Goal: Task Accomplishment & Management: Complete application form

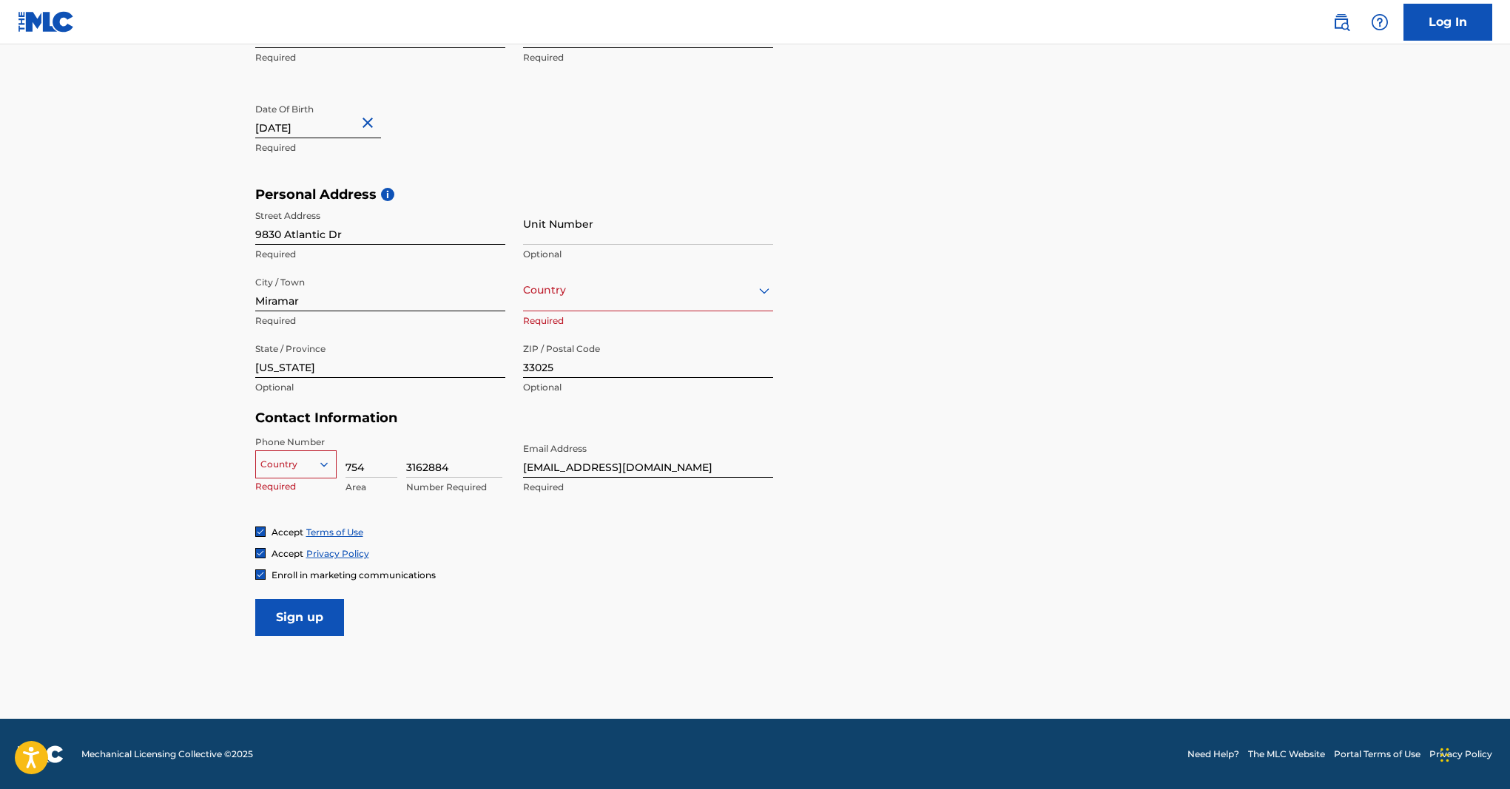
click at [297, 452] on div "Country" at bounding box center [295, 465] width 81 height 28
click at [444, 658] on main "The MLC uses identity verification before a user is registered to comply with K…" at bounding box center [755, 198] width 1510 height 1042
click at [297, 465] on div at bounding box center [296, 464] width 80 height 16
click at [288, 485] on div "US, [GEOGRAPHIC_DATA] +1" at bounding box center [296, 502] width 80 height 58
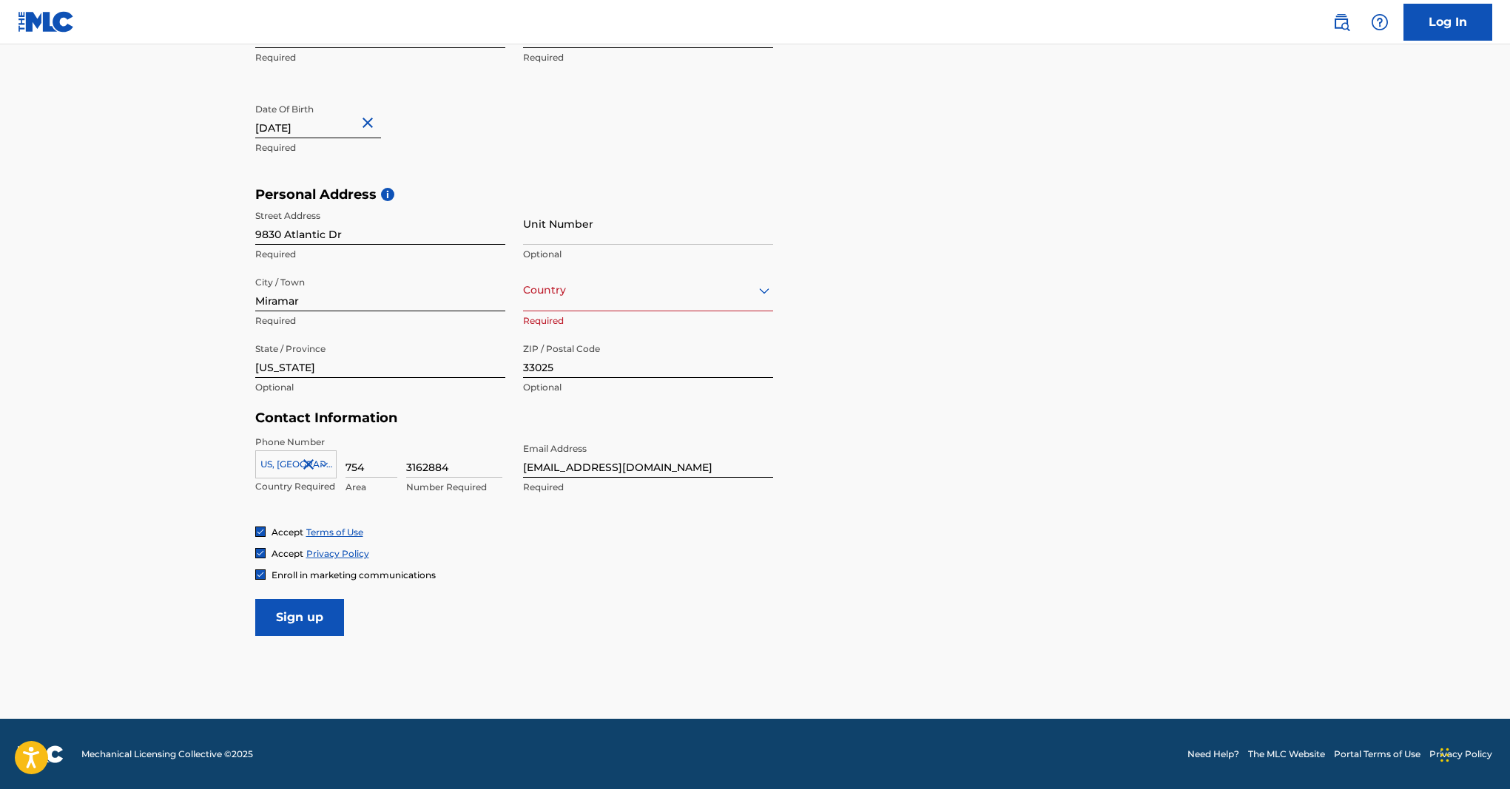
click at [631, 567] on div "Accept Terms of Use Accept Privacy Policy Enroll in marketing communications" at bounding box center [755, 553] width 1000 height 55
click at [641, 300] on div "Country" at bounding box center [648, 290] width 250 height 42
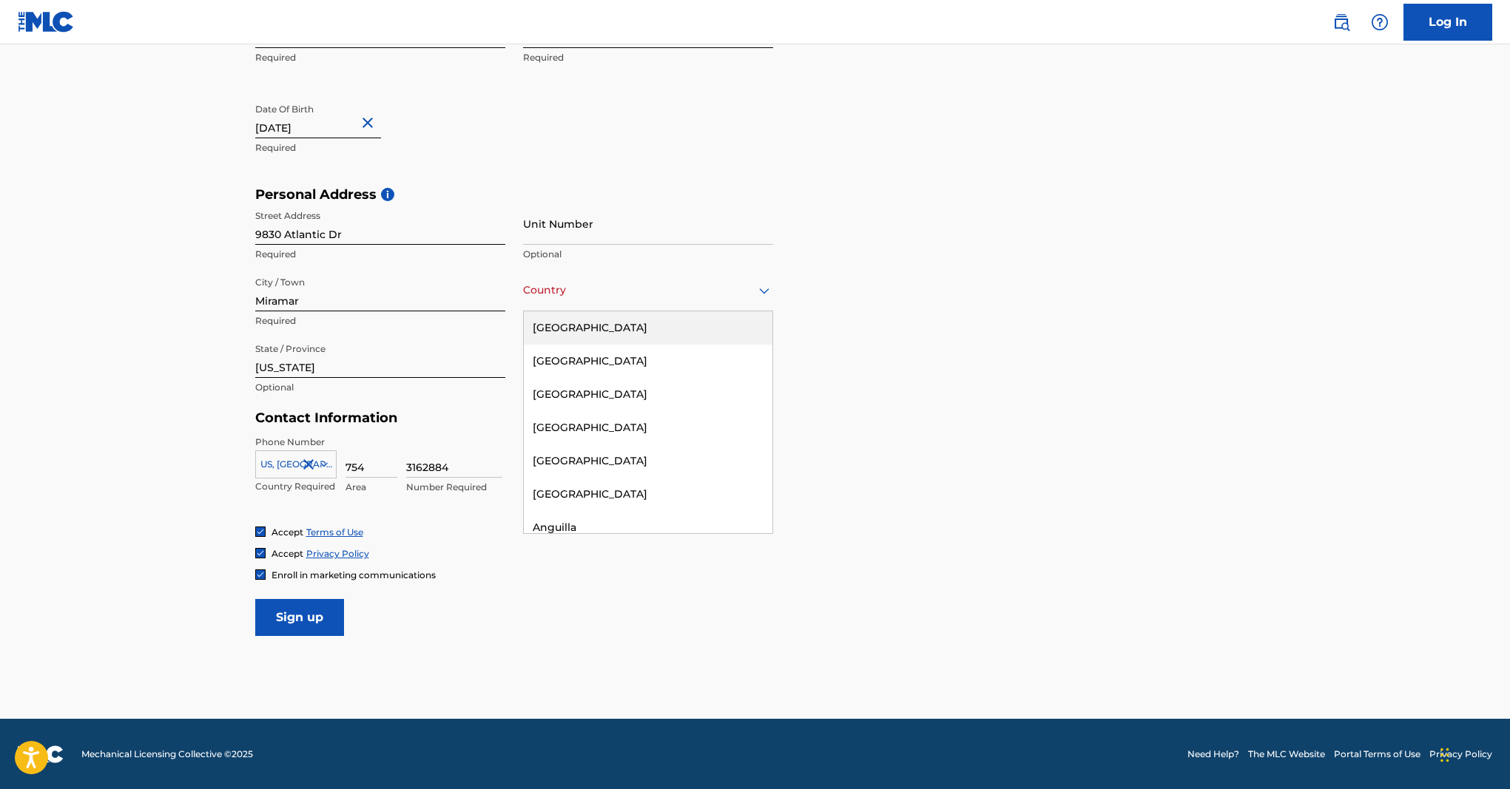
click at [595, 330] on div "[GEOGRAPHIC_DATA]" at bounding box center [648, 327] width 249 height 33
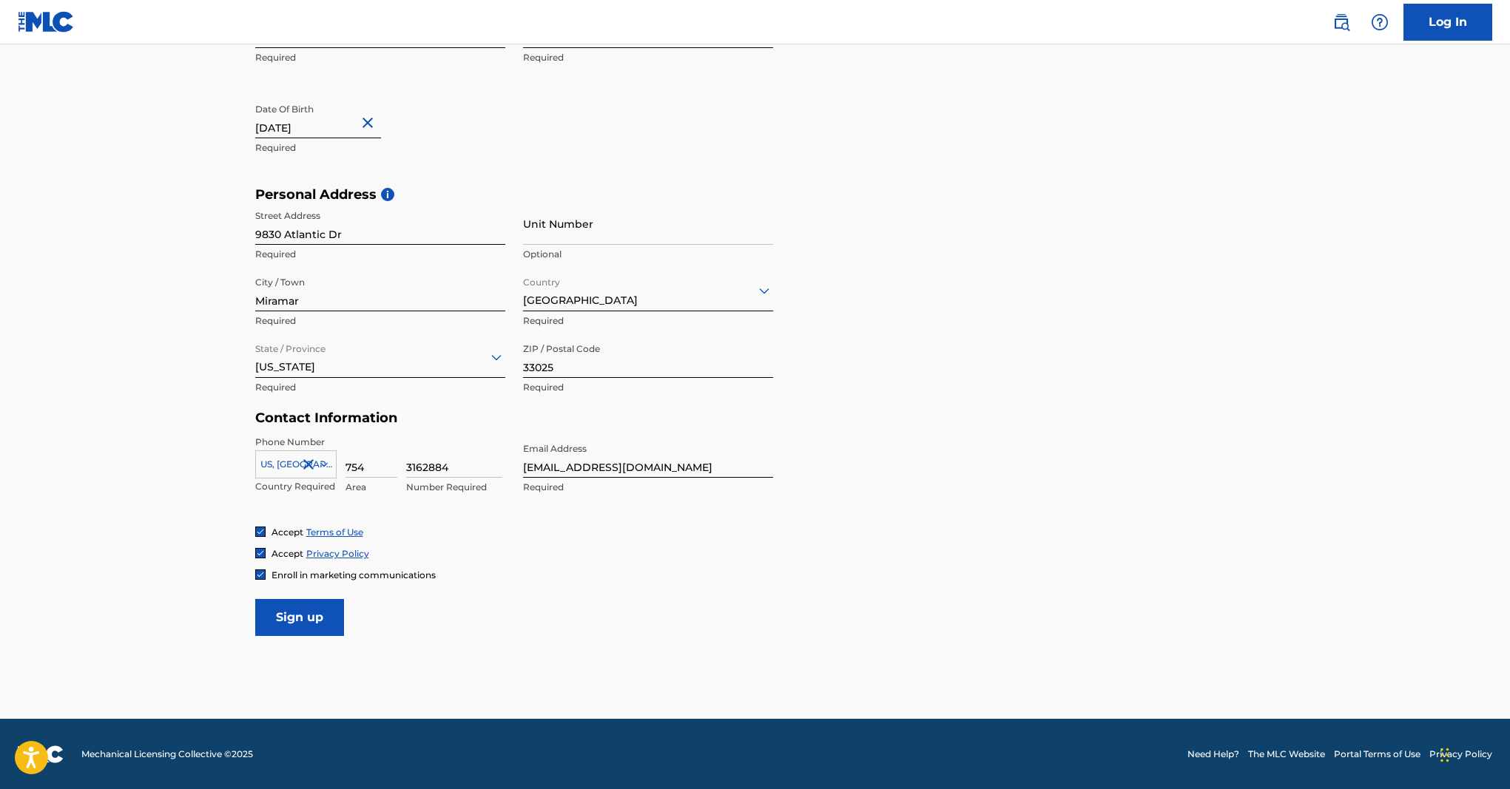
drag, startPoint x: 783, startPoint y: 461, endPoint x: 704, endPoint y: 417, distance: 90.1
click at [778, 455] on form "User Information First Name Meagan Required Last Name Hall Required Date Of Bir…" at bounding box center [755, 308] width 1000 height 656
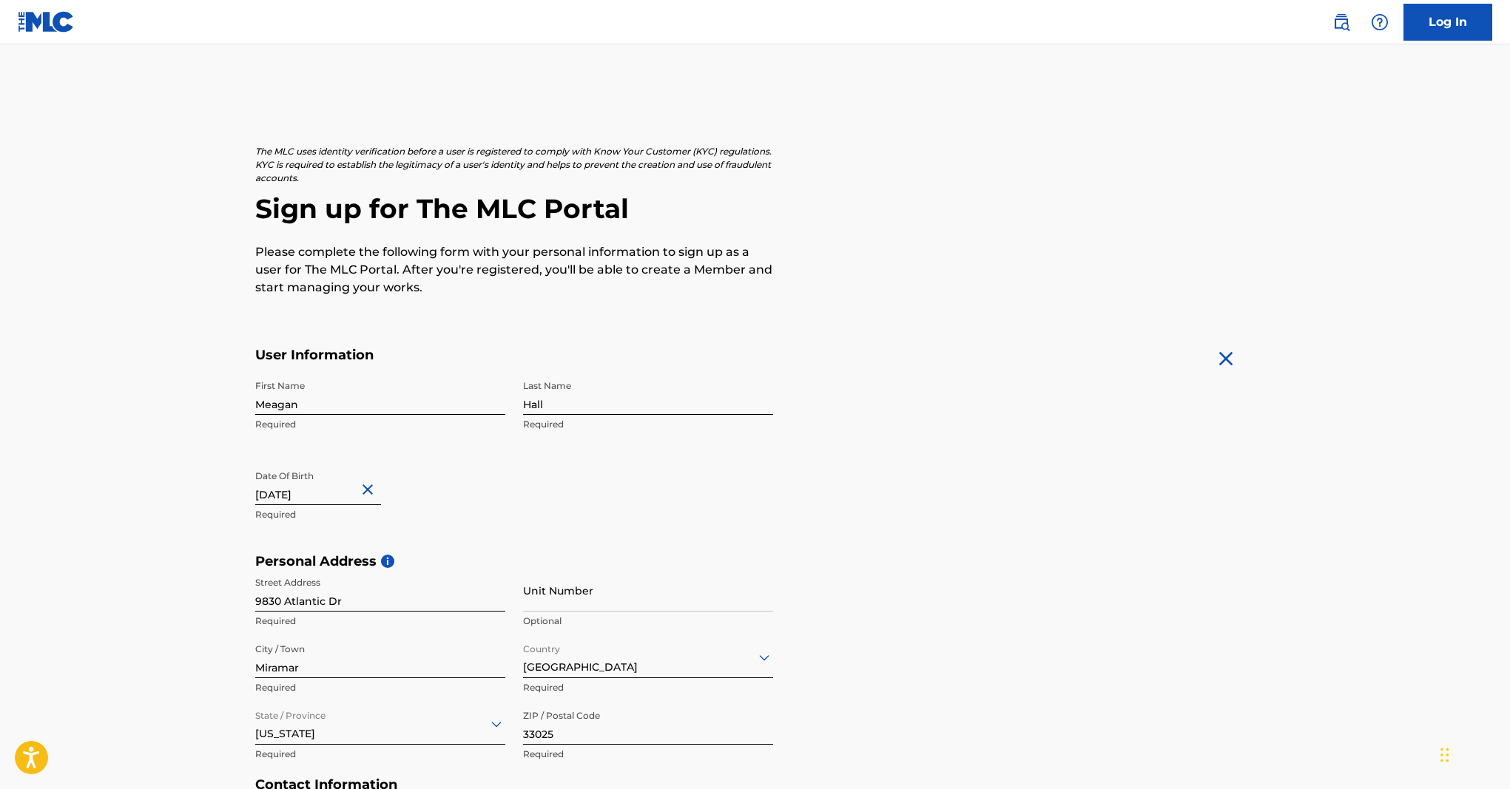
scroll to position [367, 0]
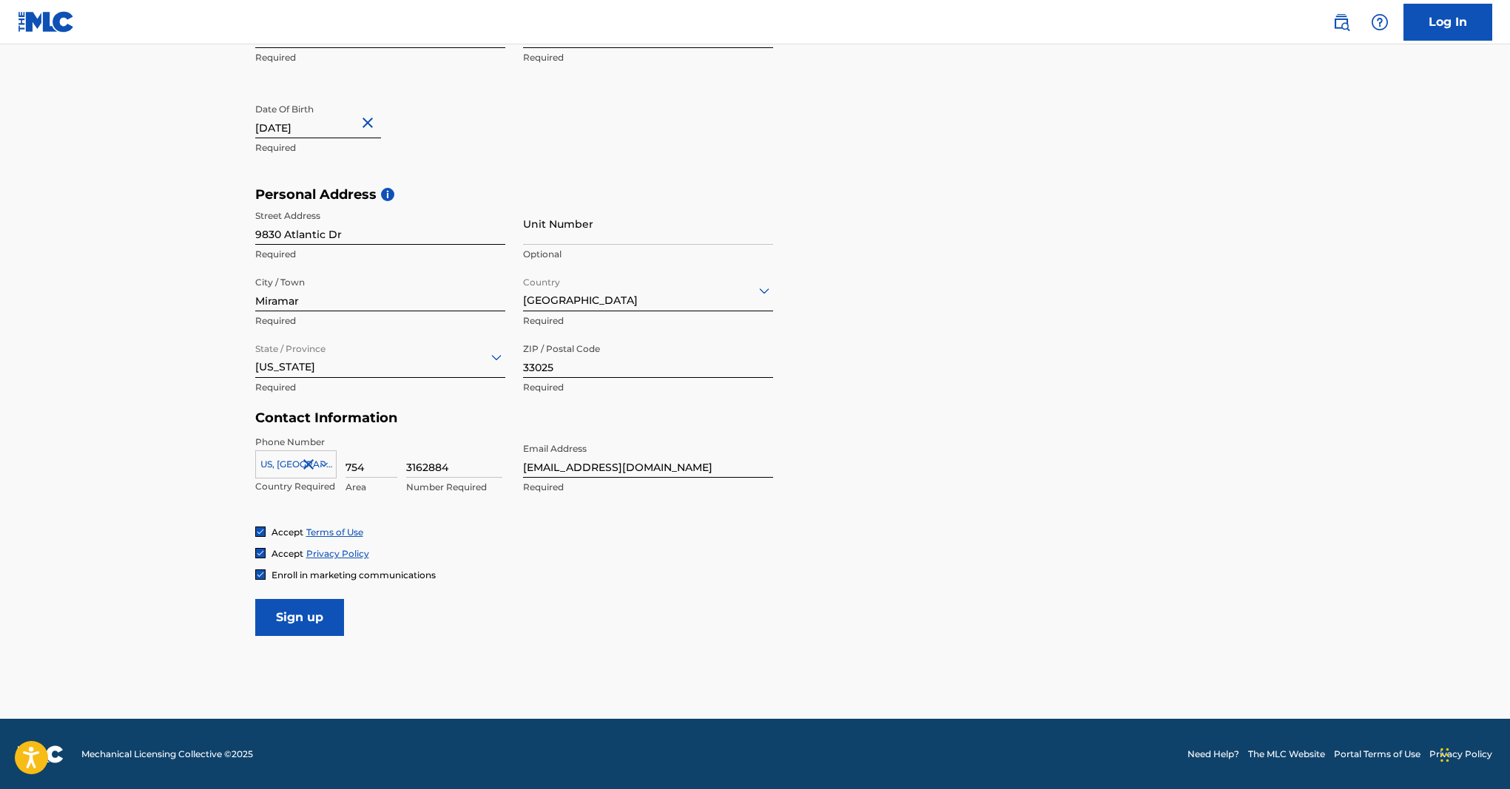
click at [284, 613] on input "Sign up" at bounding box center [299, 617] width 89 height 37
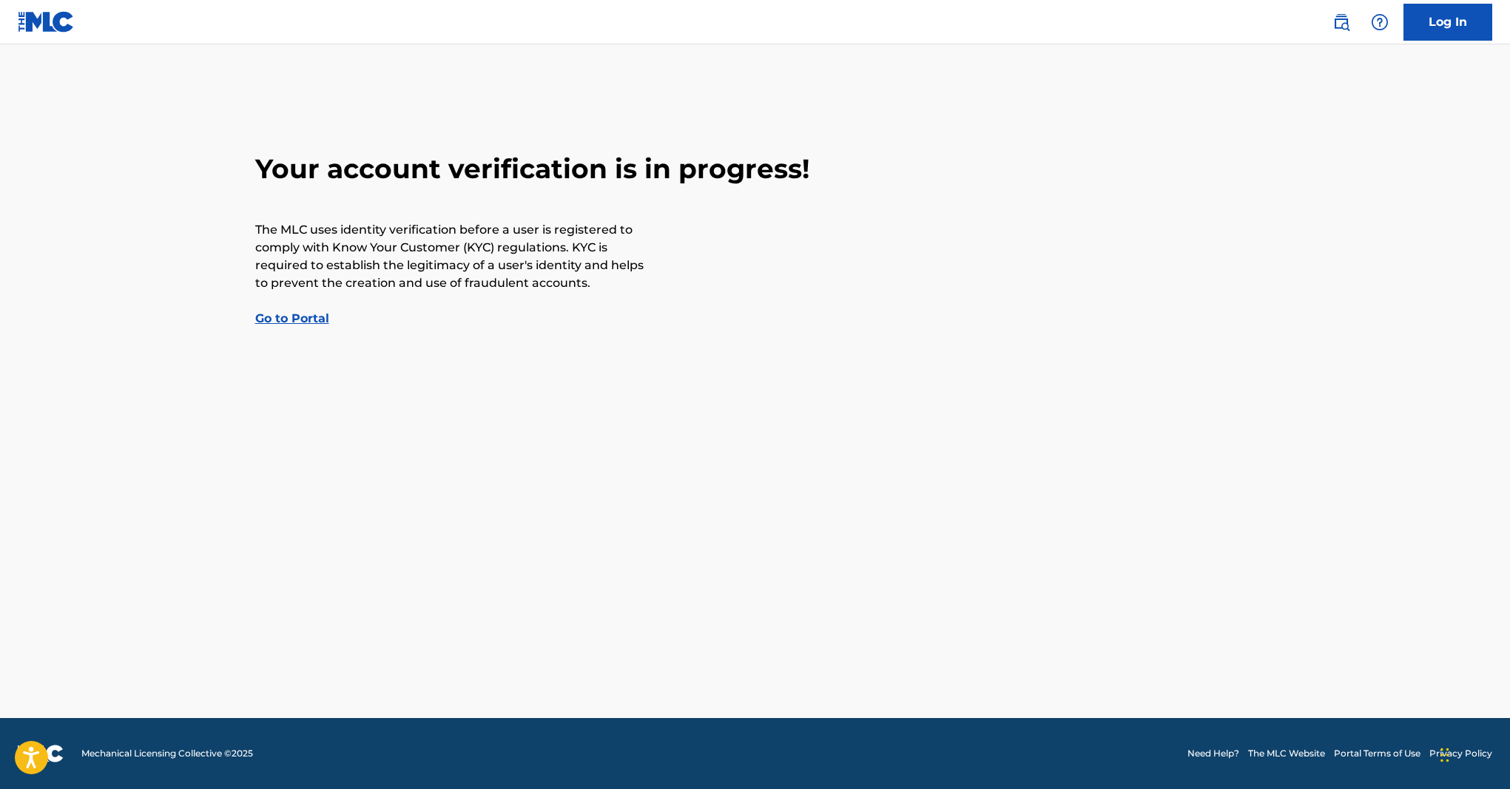
click at [286, 318] on link "Go to Portal" at bounding box center [292, 318] width 74 height 14
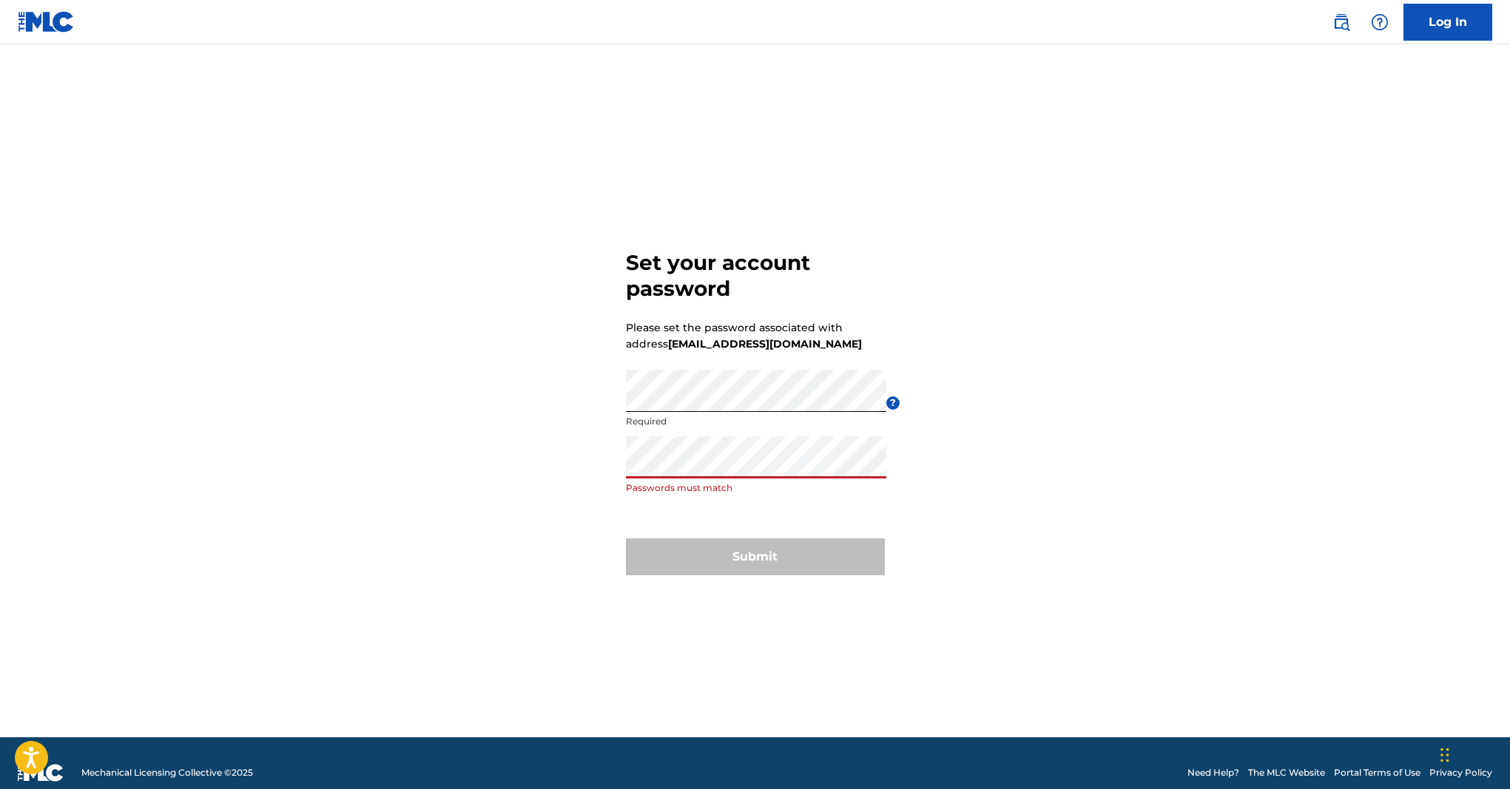
click at [553, 470] on div "Set your account password Please set the password associated with address [EMAI…" at bounding box center [755, 409] width 1036 height 656
click at [575, 398] on div "Set your account password Please set the password associated with address [EMAI…" at bounding box center [755, 409] width 1036 height 656
click at [574, 468] on div "Set your account password Please set the password associated with address [EMAI…" at bounding box center [755, 409] width 1036 height 656
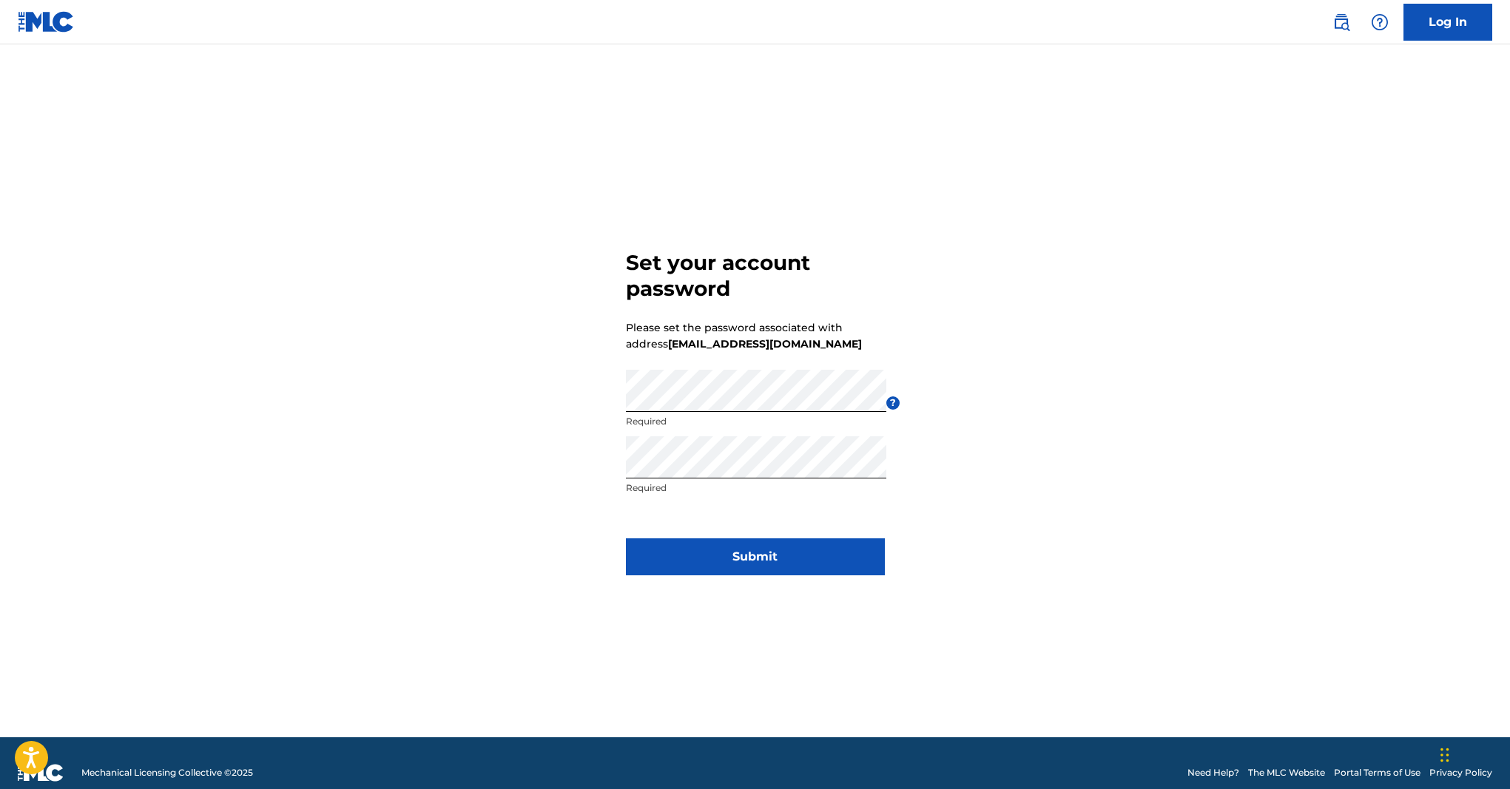
click at [801, 545] on button "Submit" at bounding box center [755, 557] width 259 height 37
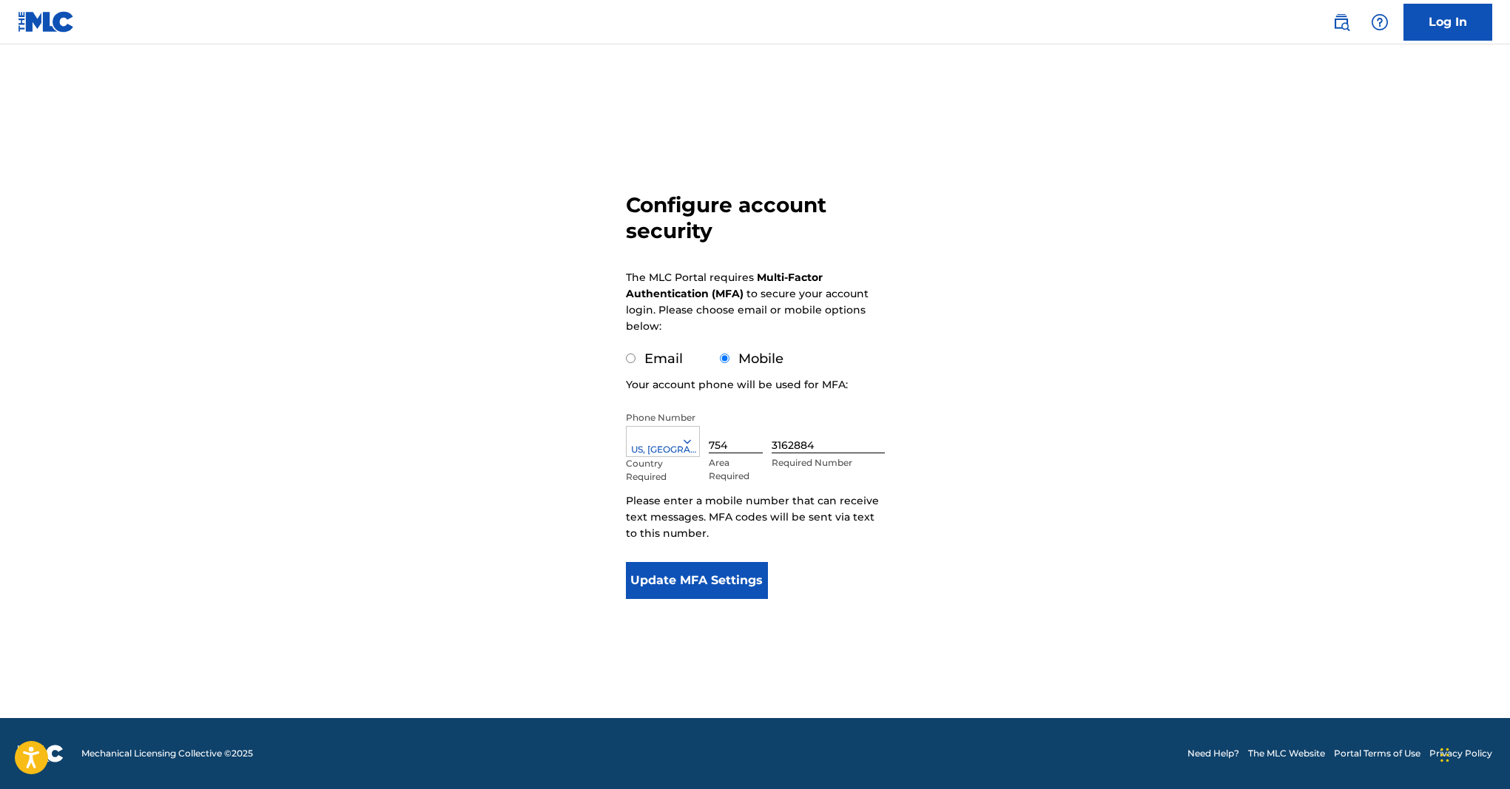
click at [714, 584] on button "Update MFA Settings" at bounding box center [697, 580] width 143 height 37
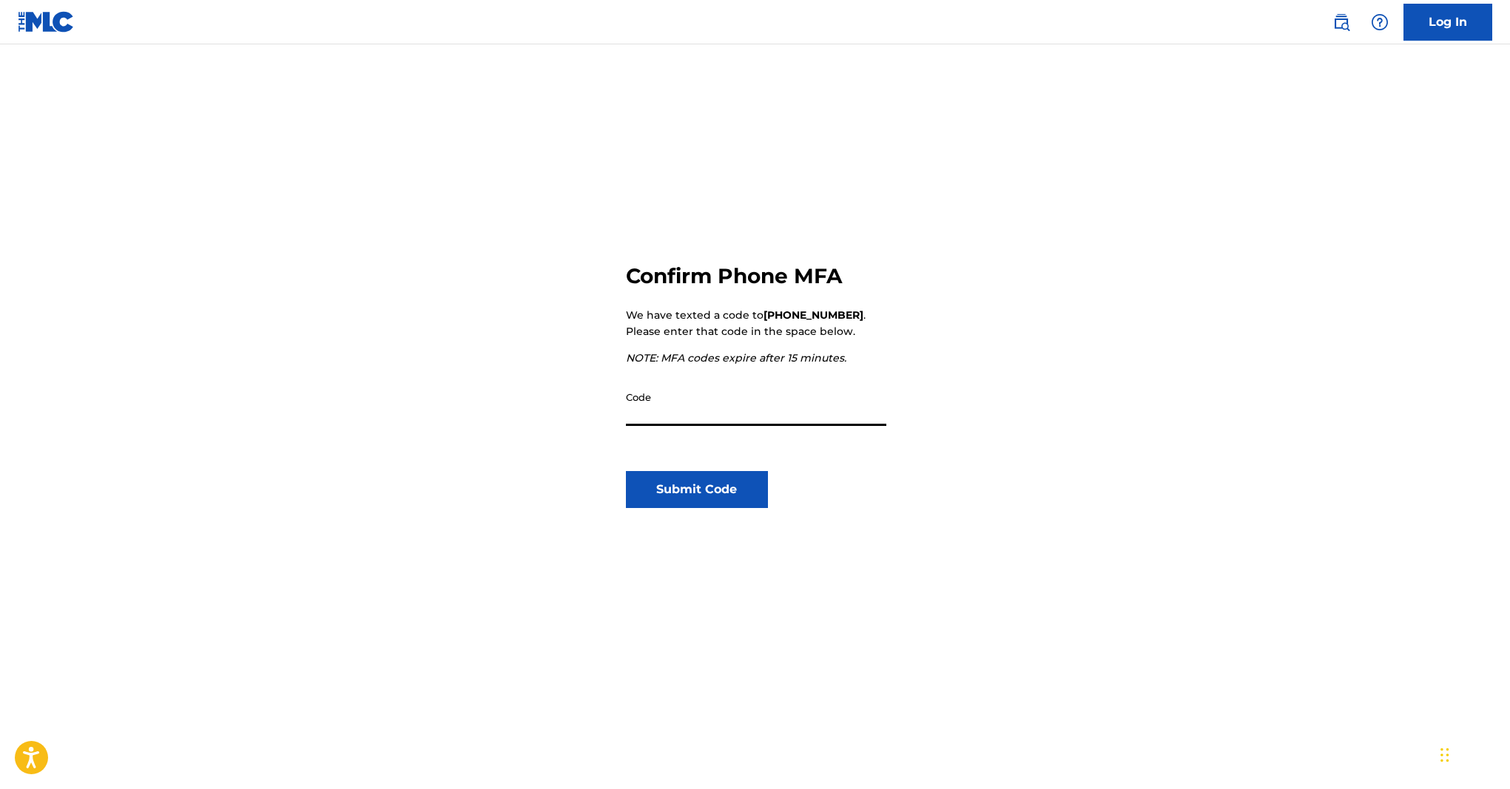
click at [707, 419] on input "Code" at bounding box center [756, 405] width 260 height 42
type input "2"
type input "293621"
click at [686, 491] on button "Submit Code" at bounding box center [697, 489] width 143 height 37
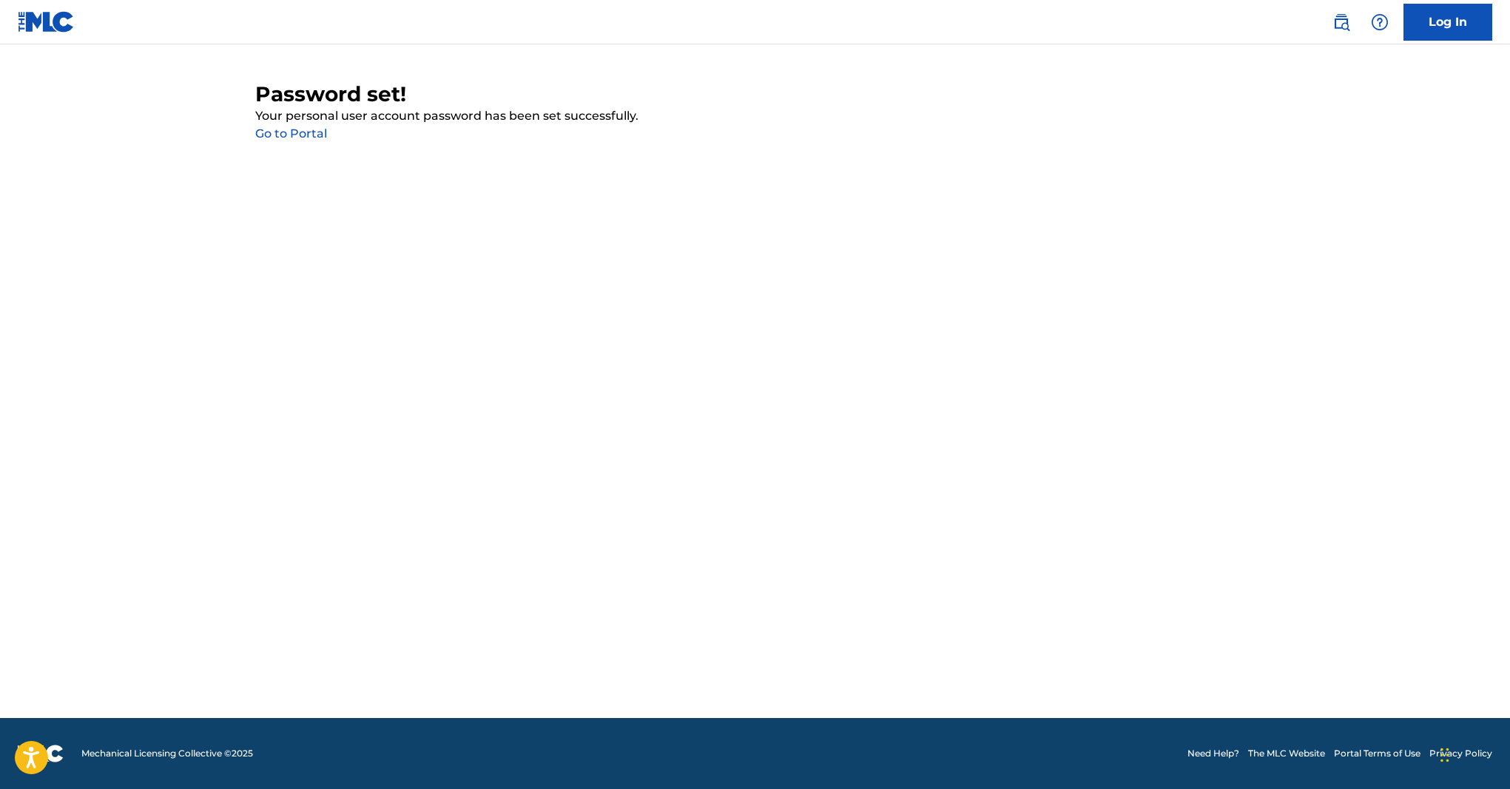
click at [297, 138] on link "Go to Portal" at bounding box center [291, 134] width 72 height 14
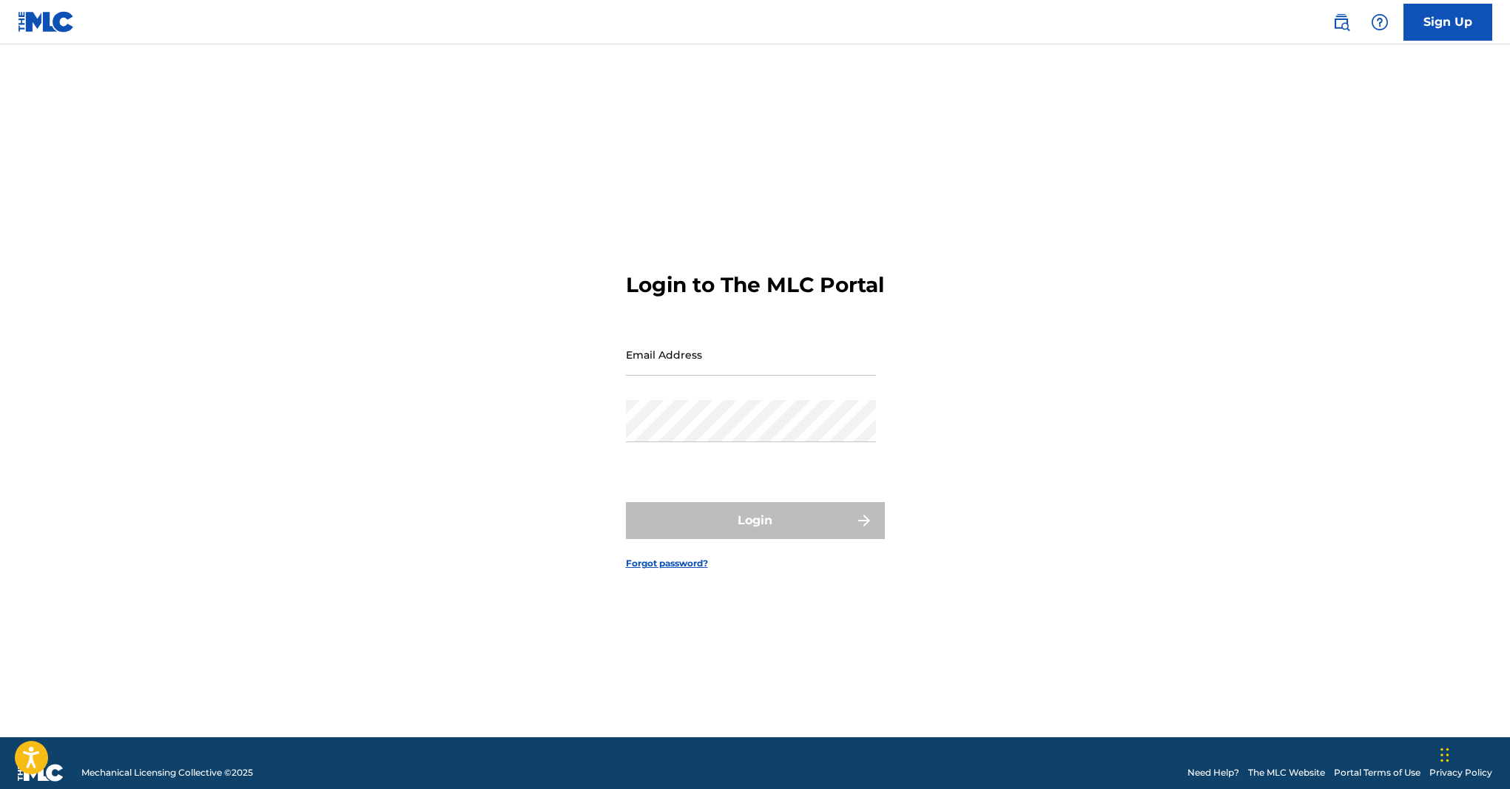
click at [712, 375] on input "Email Address" at bounding box center [751, 355] width 250 height 42
drag, startPoint x: 958, startPoint y: 421, endPoint x: 931, endPoint y: 405, distance: 31.2
click at [958, 421] on div "Login to The MLC Portal Email Address Password Login Forgot password?" at bounding box center [755, 409] width 1036 height 656
click at [675, 371] on input "Email Address" at bounding box center [751, 355] width 250 height 42
click at [678, 371] on input "Email Address" at bounding box center [751, 355] width 250 height 42
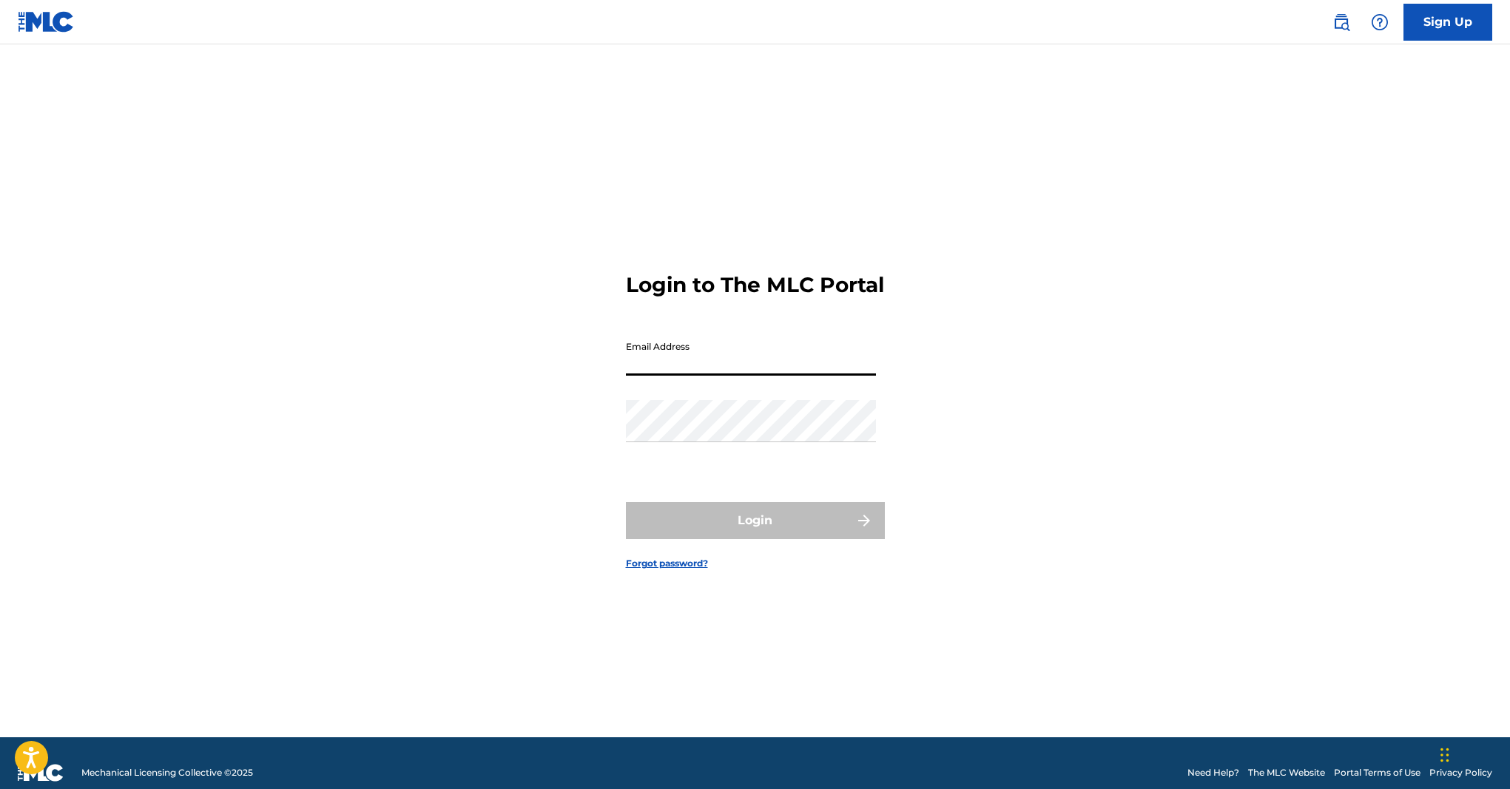
click at [678, 371] on input "Email Address" at bounding box center [751, 355] width 250 height 42
click at [664, 371] on input "Email Address" at bounding box center [751, 355] width 250 height 42
type input "[EMAIL_ADDRESS][DOMAIN_NAME]"
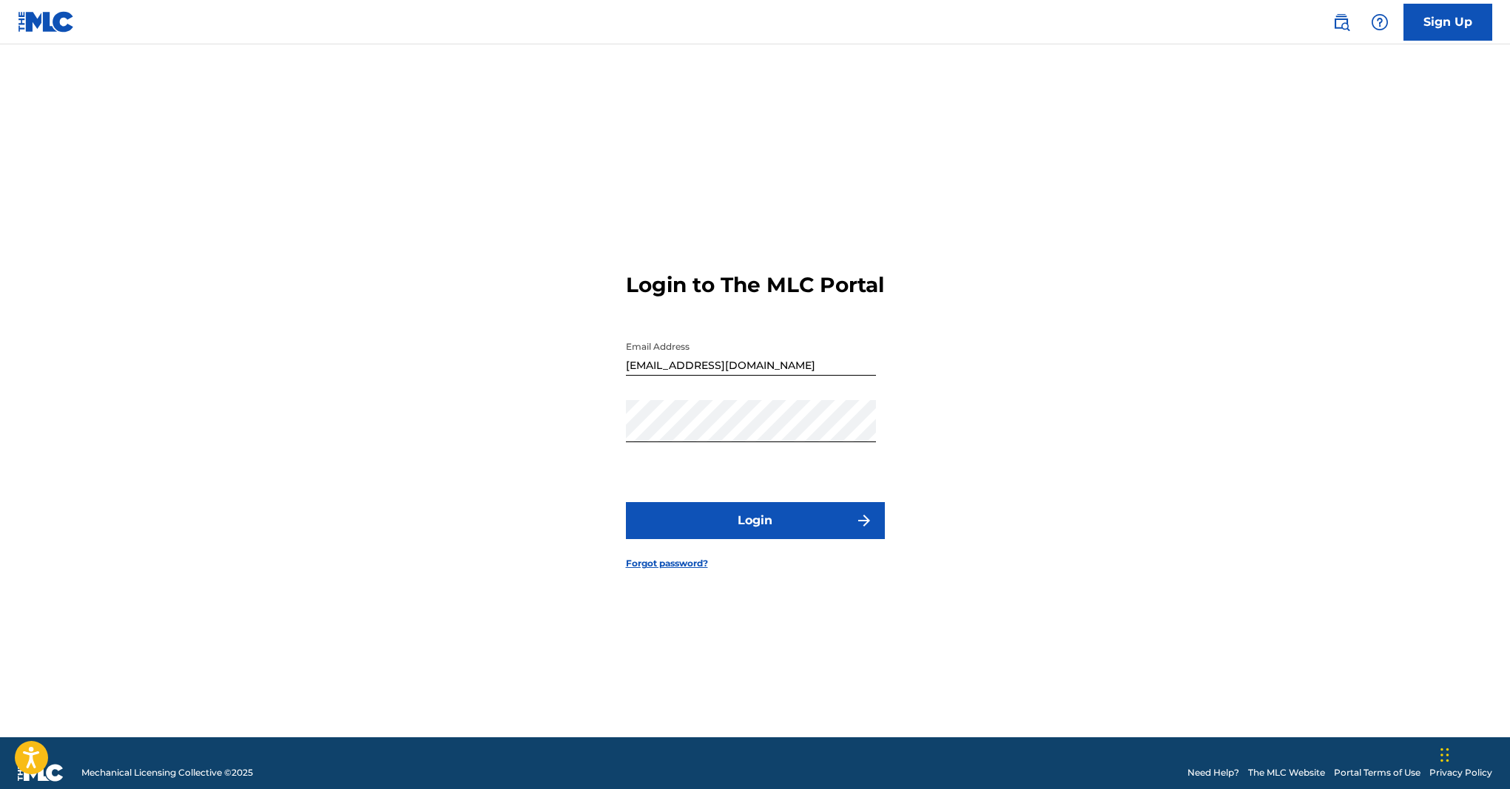
drag, startPoint x: 963, startPoint y: 491, endPoint x: 818, endPoint y: 482, distance: 144.6
click at [961, 491] on div "Login to The MLC Portal Email Address [EMAIL_ADDRESS][DOMAIN_NAME] Password Log…" at bounding box center [755, 409] width 1036 height 656
click at [786, 533] on button "Login" at bounding box center [755, 520] width 259 height 37
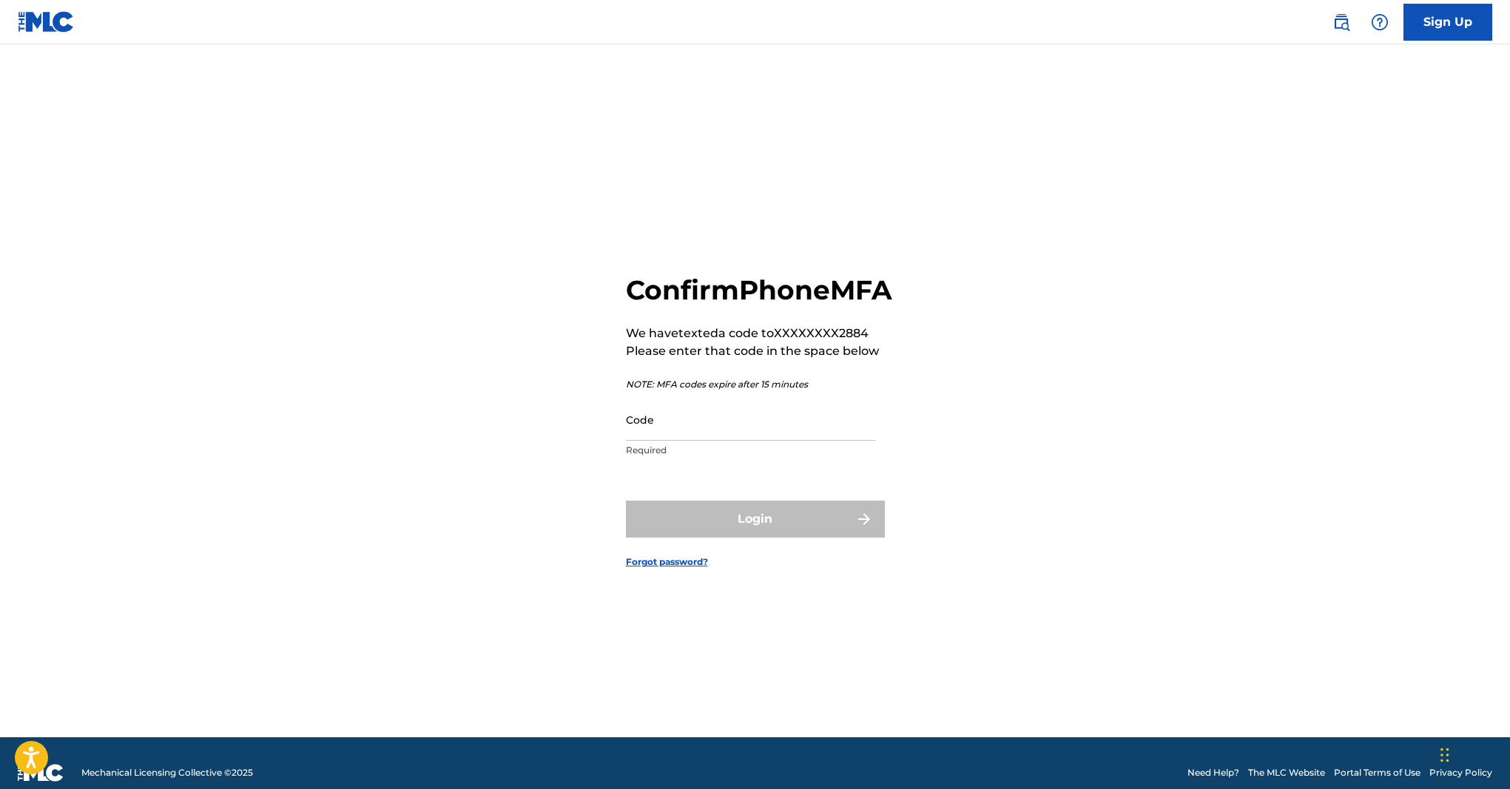
click at [746, 441] on input "Code" at bounding box center [751, 420] width 250 height 42
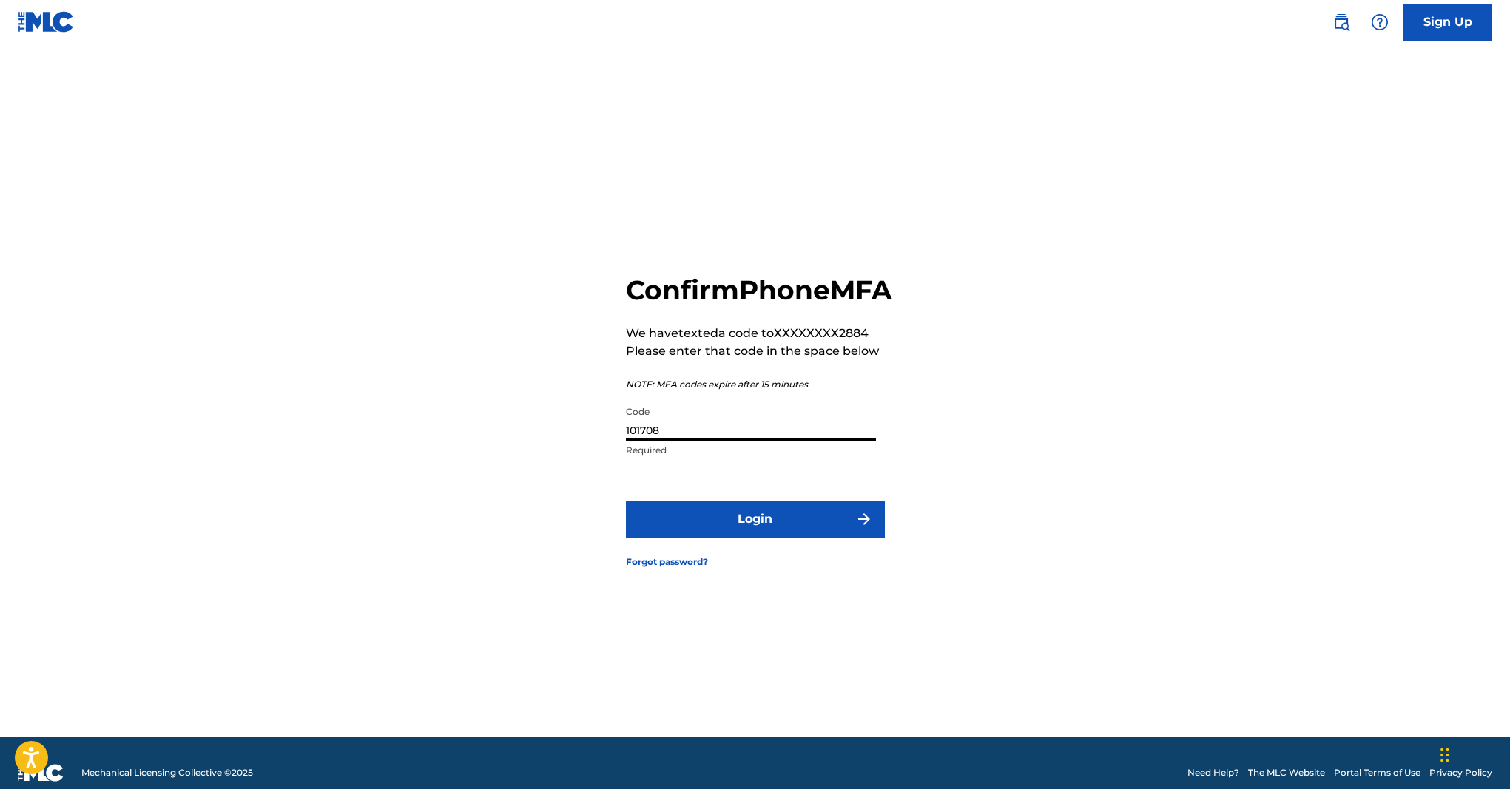
type input "101708"
click at [791, 538] on button "Login" at bounding box center [755, 519] width 259 height 37
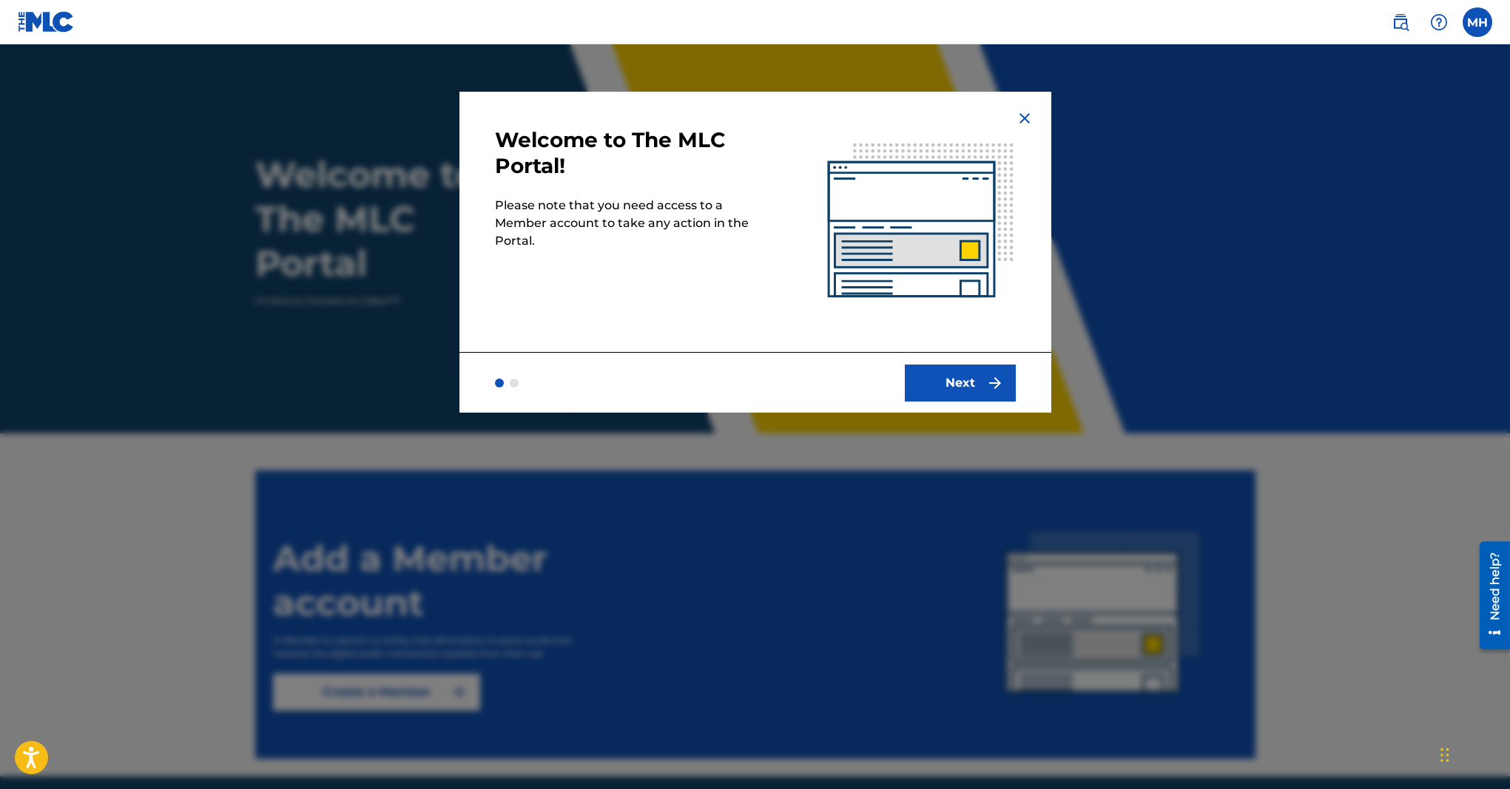
click at [961, 388] on button "Next" at bounding box center [960, 383] width 111 height 37
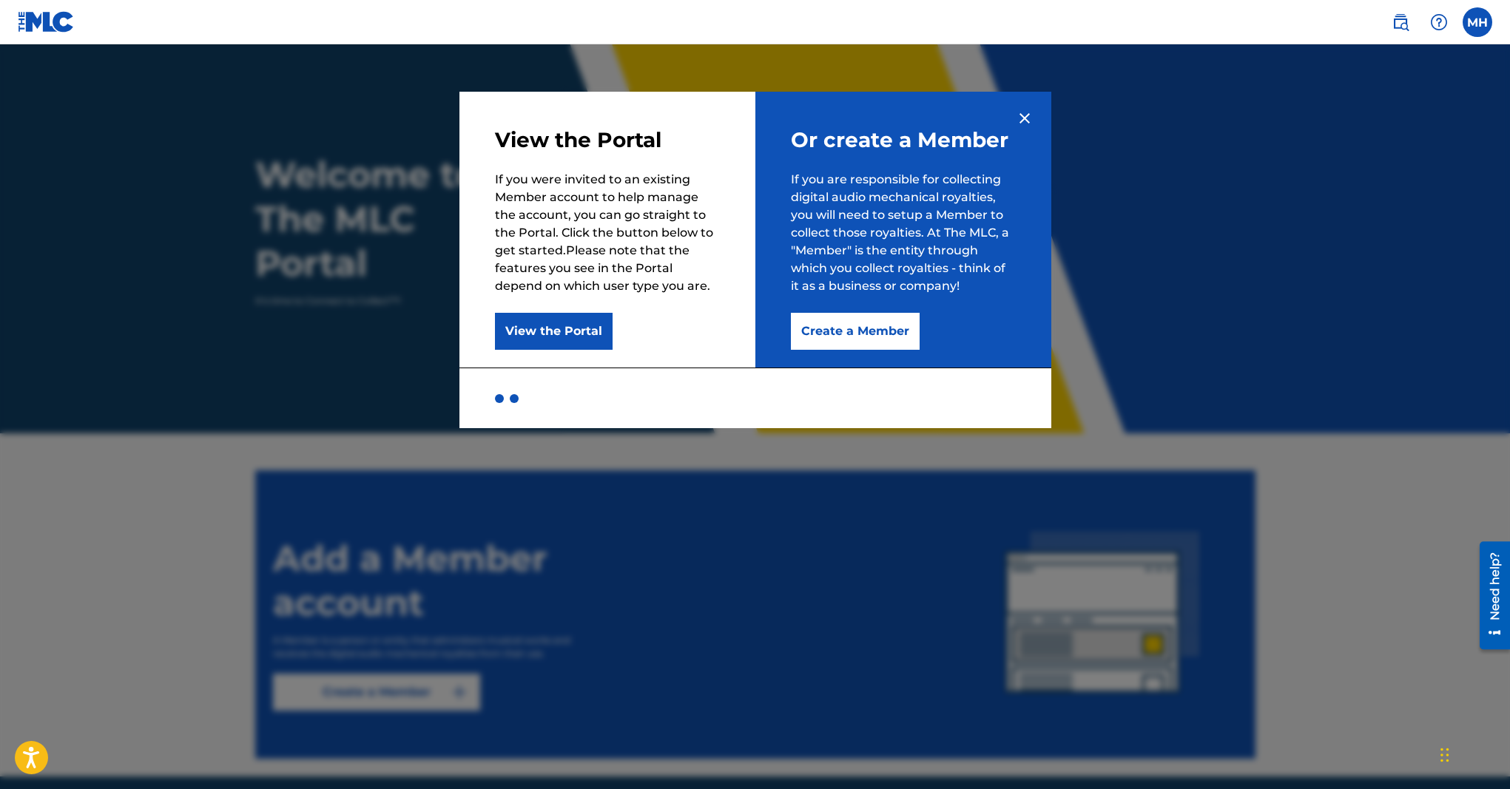
click at [875, 337] on button "Create a Member" at bounding box center [855, 331] width 129 height 37
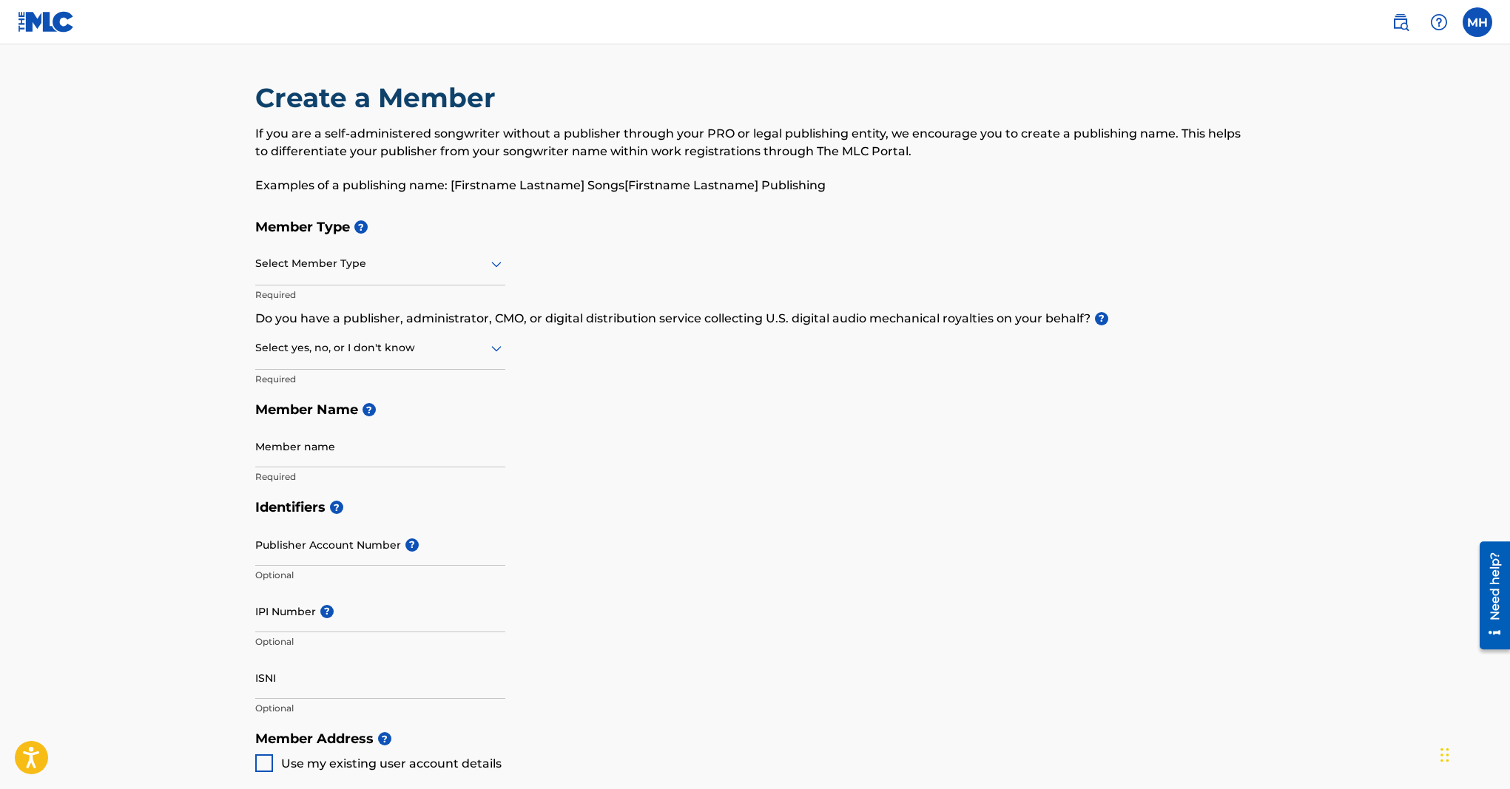
click at [397, 277] on div "Select Member Type" at bounding box center [380, 264] width 250 height 42
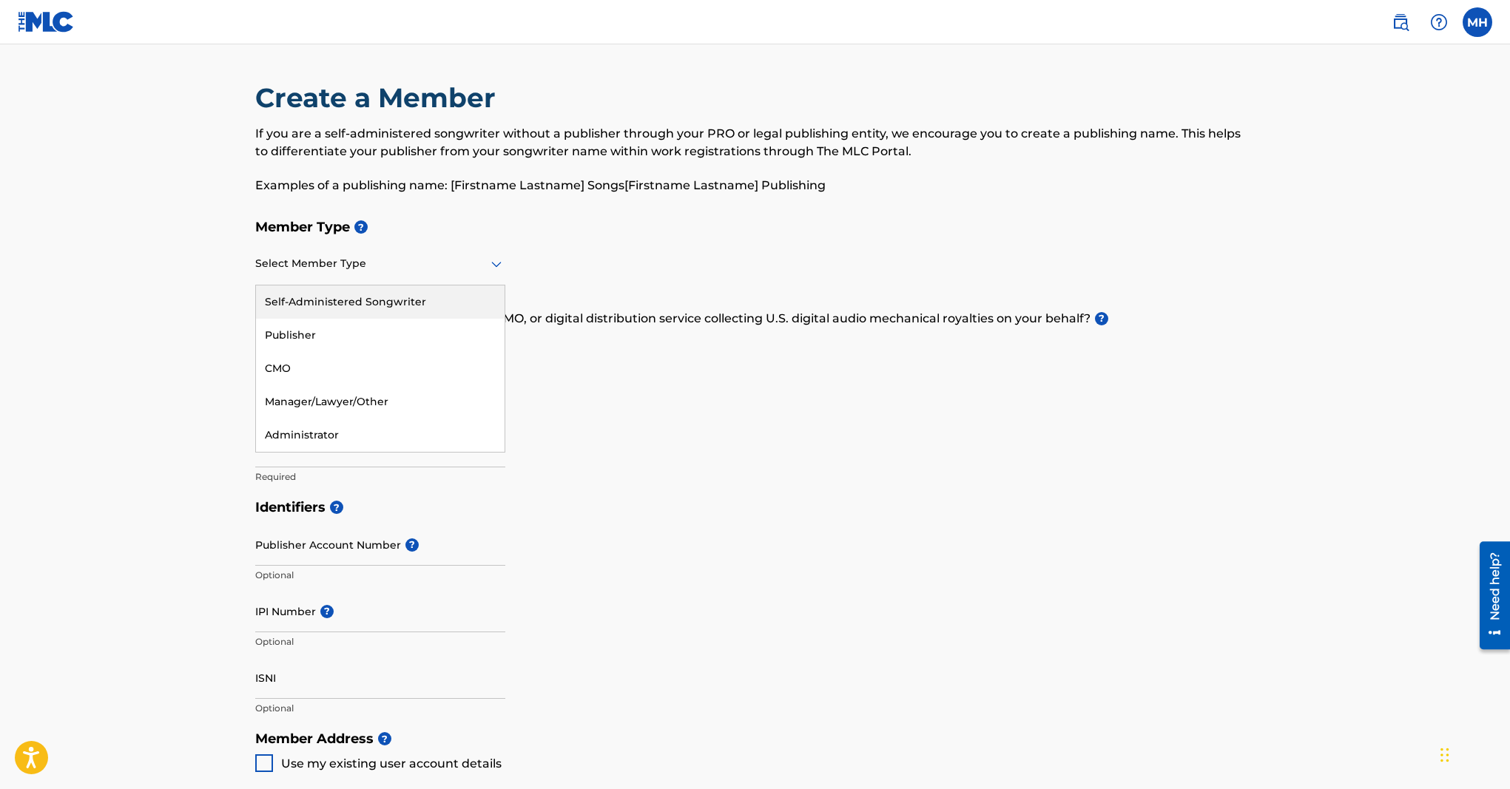
click at [935, 230] on h5 "Member Type ?" at bounding box center [755, 228] width 1000 height 32
click at [292, 272] on div at bounding box center [380, 264] width 250 height 18
drag, startPoint x: 739, startPoint y: 389, endPoint x: 694, endPoint y: 403, distance: 47.3
click at [738, 389] on div "Member Type ? Publisher, 2 of 5. 5 results available. Use Up and Down to choose…" at bounding box center [755, 352] width 1000 height 280
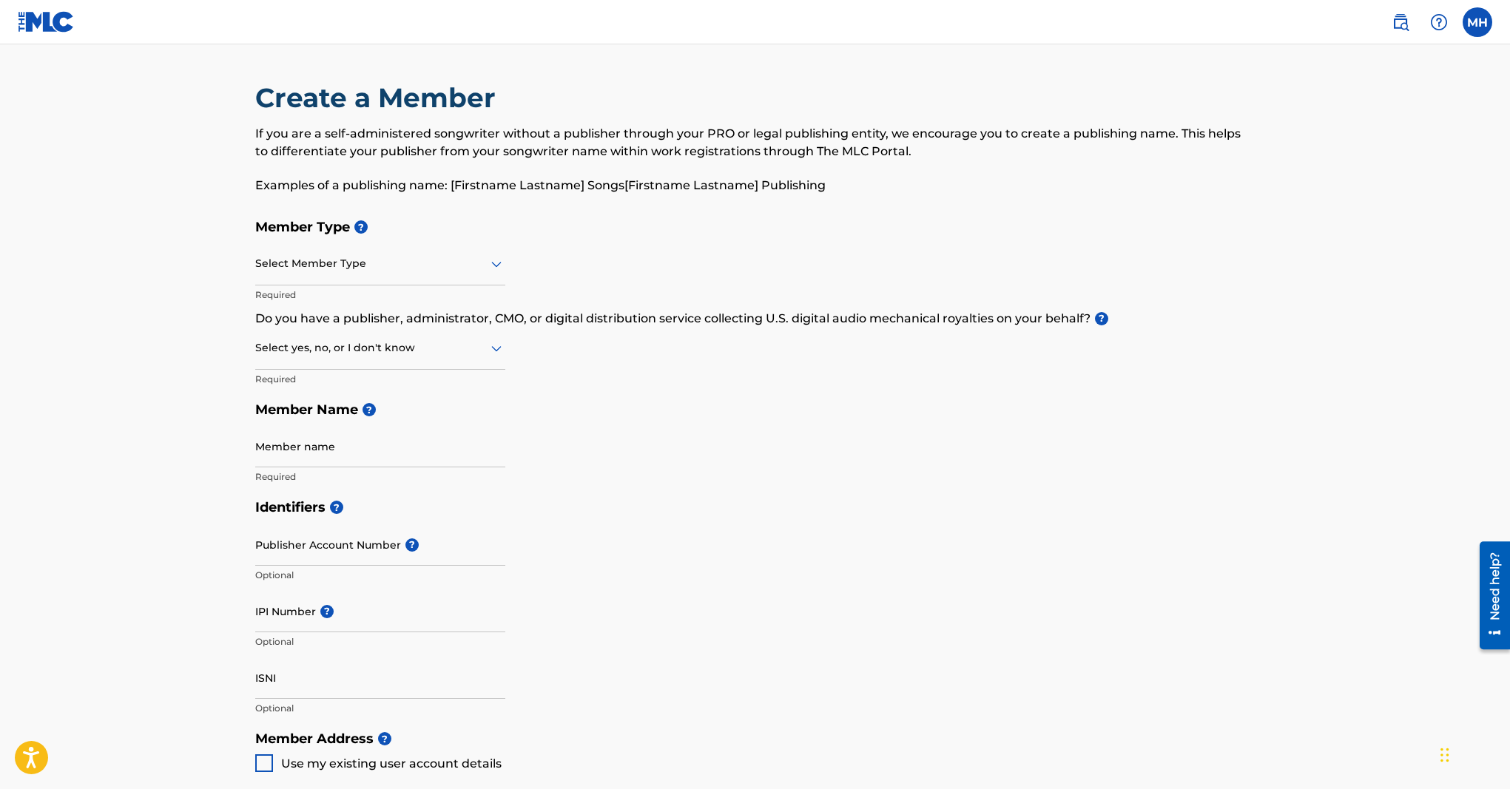
click at [374, 269] on div at bounding box center [380, 264] width 250 height 18
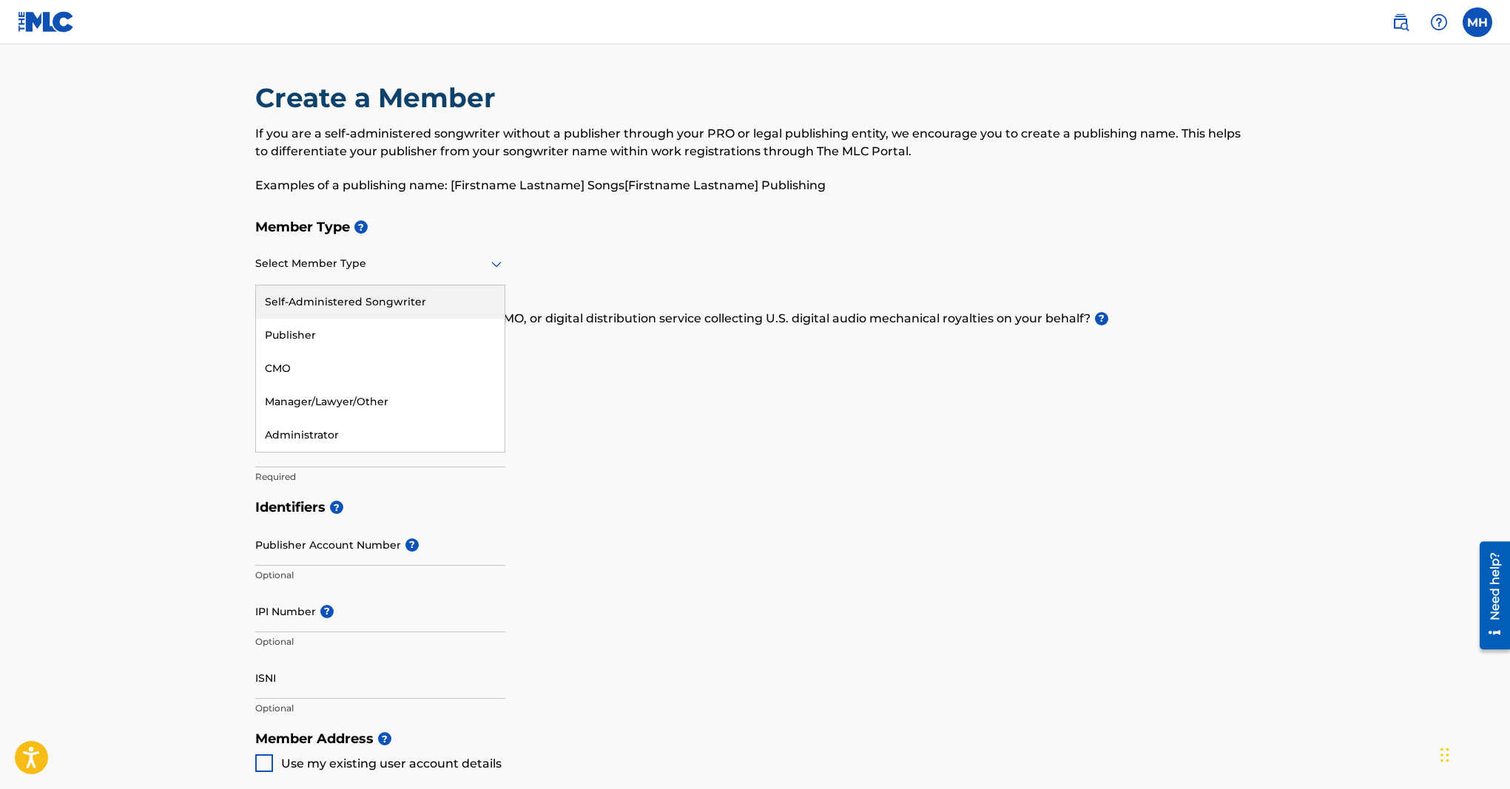
click at [397, 301] on div "Self-Administered Songwriter" at bounding box center [380, 302] width 249 height 33
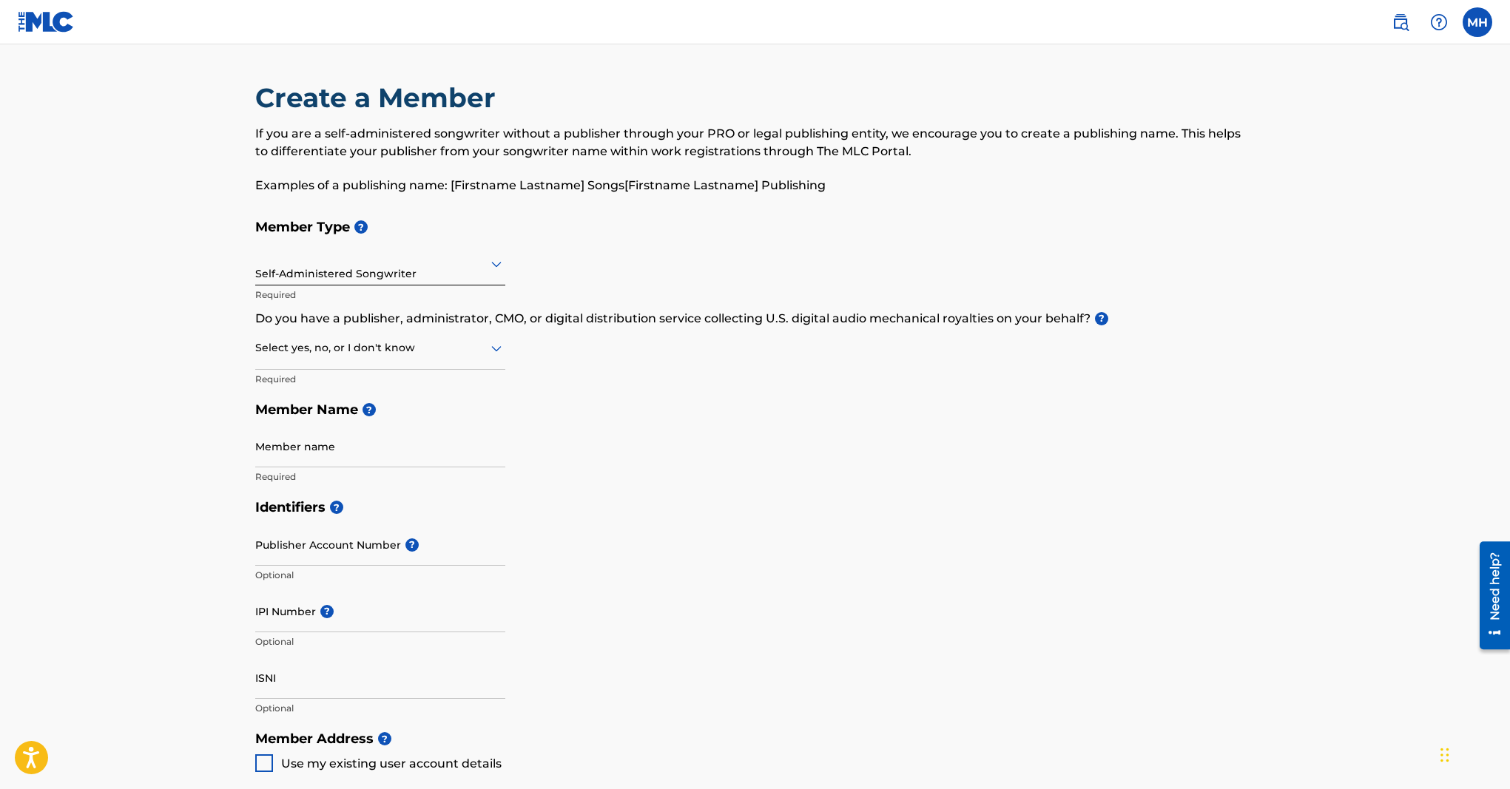
click at [417, 276] on div "Self-Administered Songwriter" at bounding box center [380, 264] width 250 height 36
click at [672, 232] on h5 "Member Type ?" at bounding box center [755, 228] width 1000 height 32
click at [448, 355] on div at bounding box center [380, 348] width 250 height 18
click at [380, 322] on p "Do you have a publisher, administrator, CMO, or digital distribution service co…" at bounding box center [755, 319] width 1000 height 18
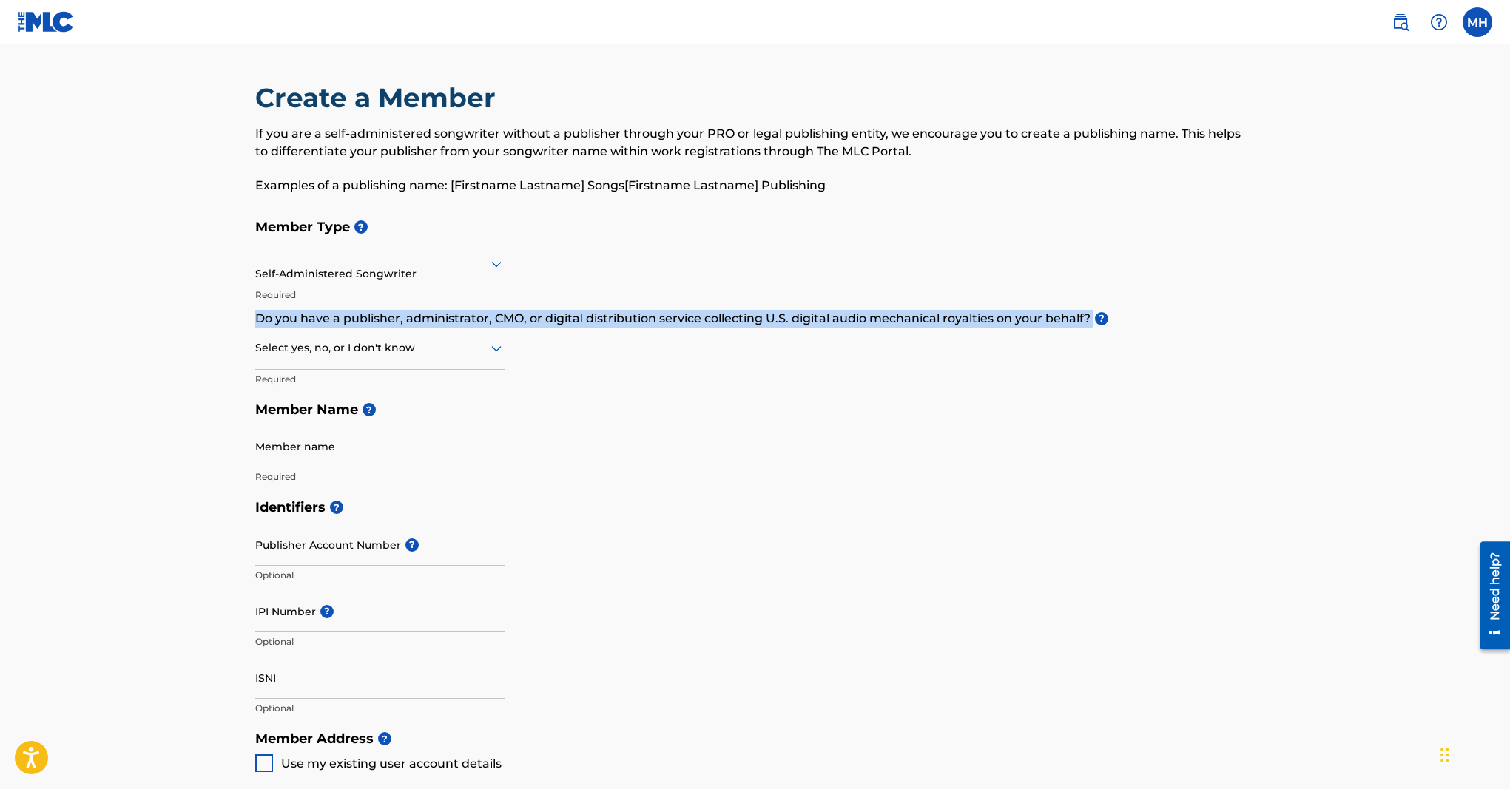
click at [380, 322] on p "Do you have a publisher, administrator, CMO, or digital distribution service co…" at bounding box center [755, 319] width 1000 height 18
copy p "Do you have a publisher, administrator, CMO, or digital distribution service co…"
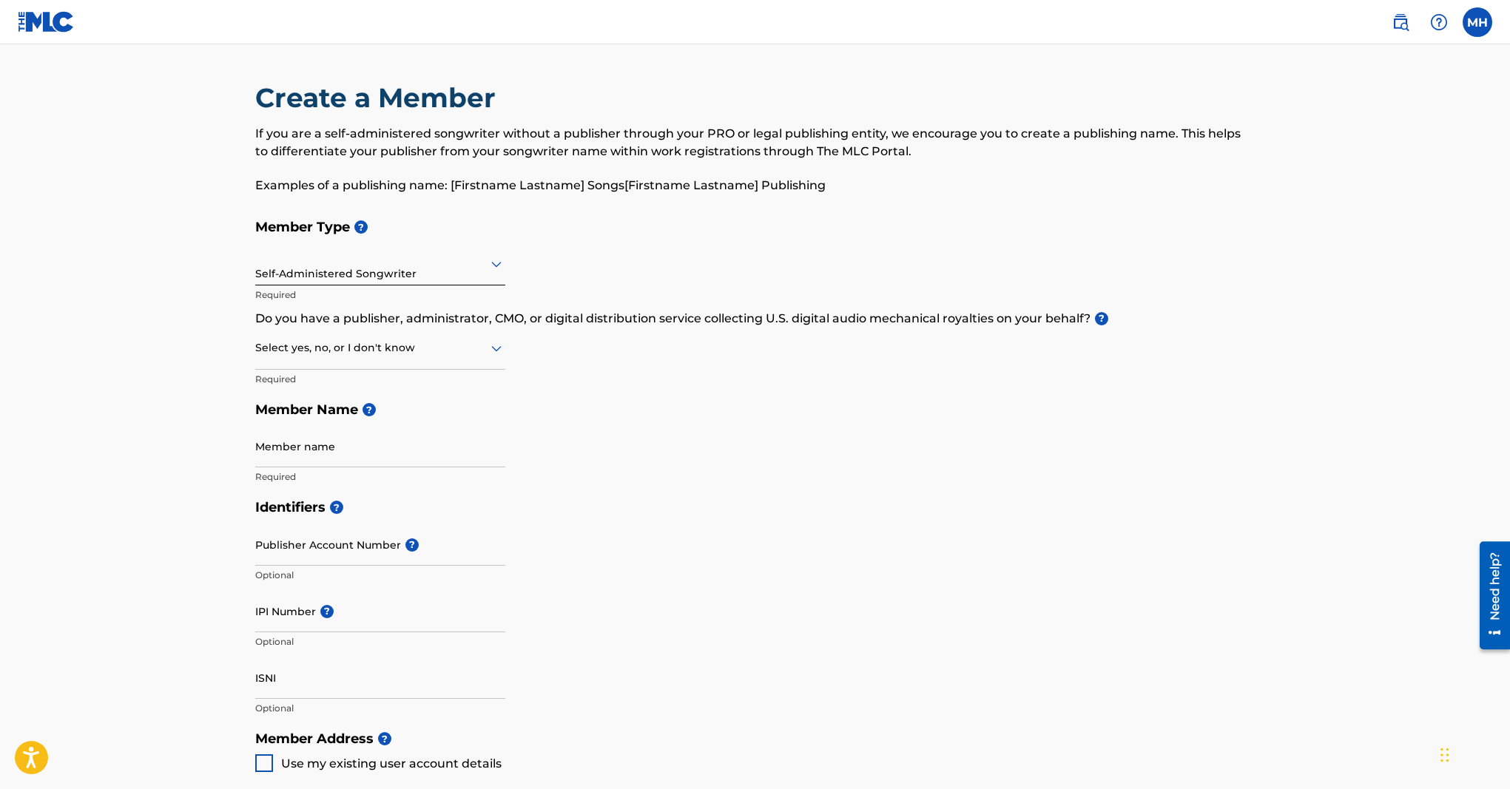
click at [880, 434] on div "Member Type ? Self-Administered Songwriter Required Do you have a publisher, ad…" at bounding box center [755, 352] width 1000 height 280
click at [616, 394] on h5 "Member Name ?" at bounding box center [755, 410] width 1000 height 32
click at [431, 357] on div at bounding box center [380, 348] width 250 height 18
click at [383, 411] on div "No" at bounding box center [380, 419] width 249 height 33
click at [687, 417] on h5 "Member Name ?" at bounding box center [755, 410] width 1000 height 32
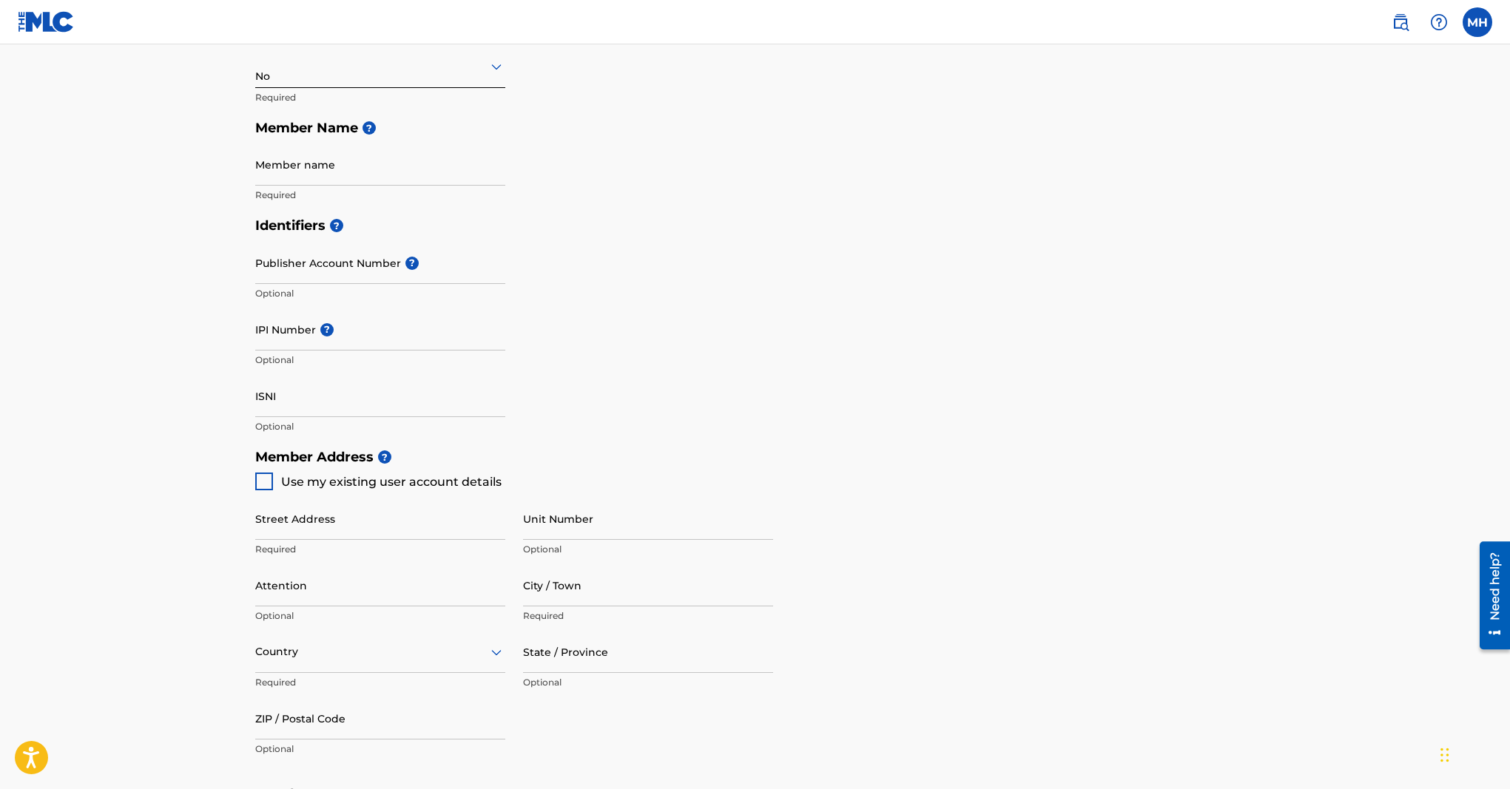
scroll to position [282, 0]
click at [356, 170] on input "Member name" at bounding box center [380, 165] width 250 height 42
type input "[PERSON_NAME]"
type input "9830 Atlantic Dr"
click at [590, 371] on div "Identifiers ? Publisher Account Number ? Optional IPI Number ? Optional ISNI Op…" at bounding box center [755, 326] width 1000 height 232
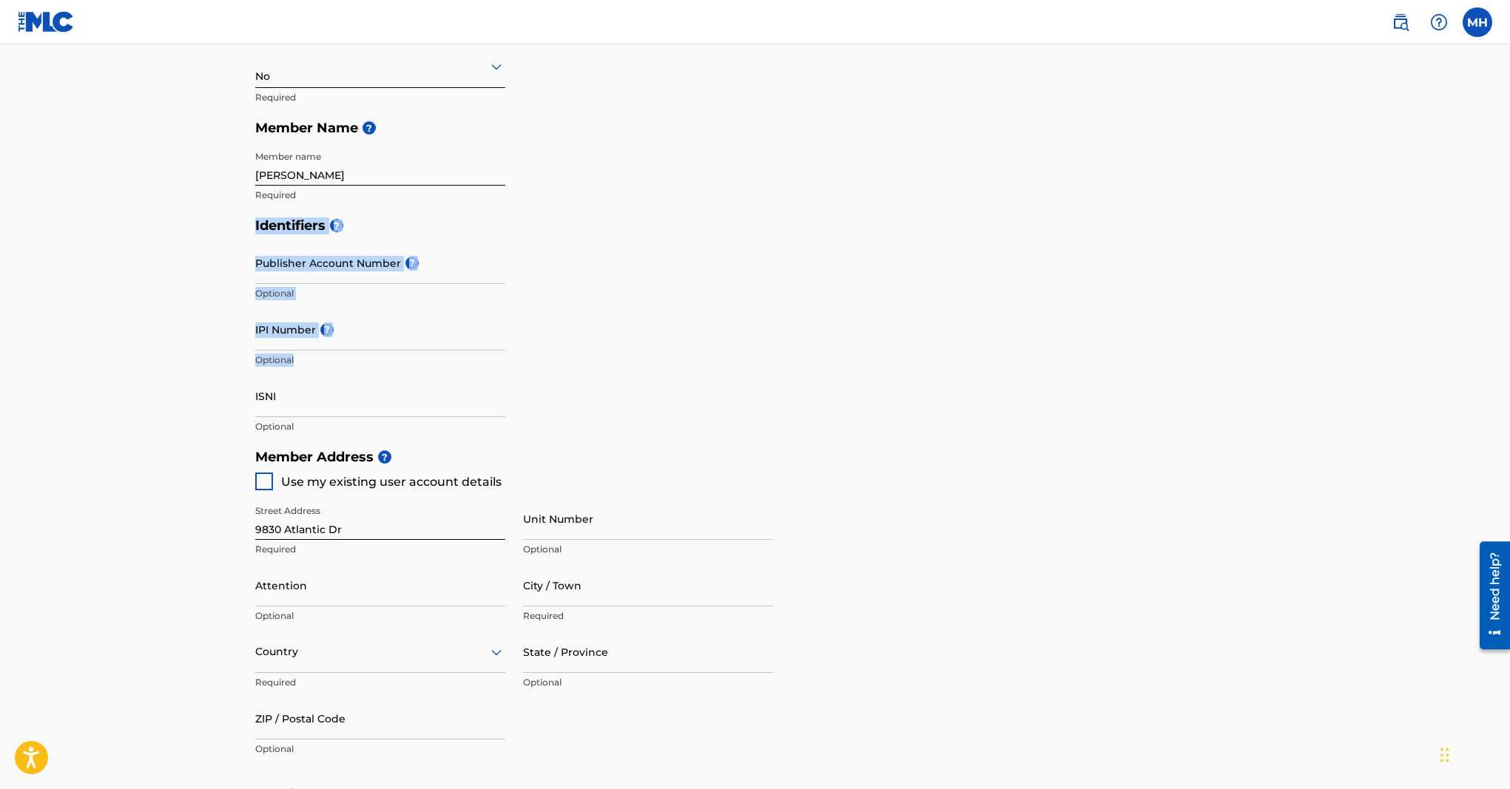
drag, startPoint x: 273, startPoint y: 227, endPoint x: 420, endPoint y: 407, distance: 232.4
click at [420, 407] on div "Create a Member If you are a self-administered songwriter without a publisher t…" at bounding box center [755, 389] width 1036 height 1181
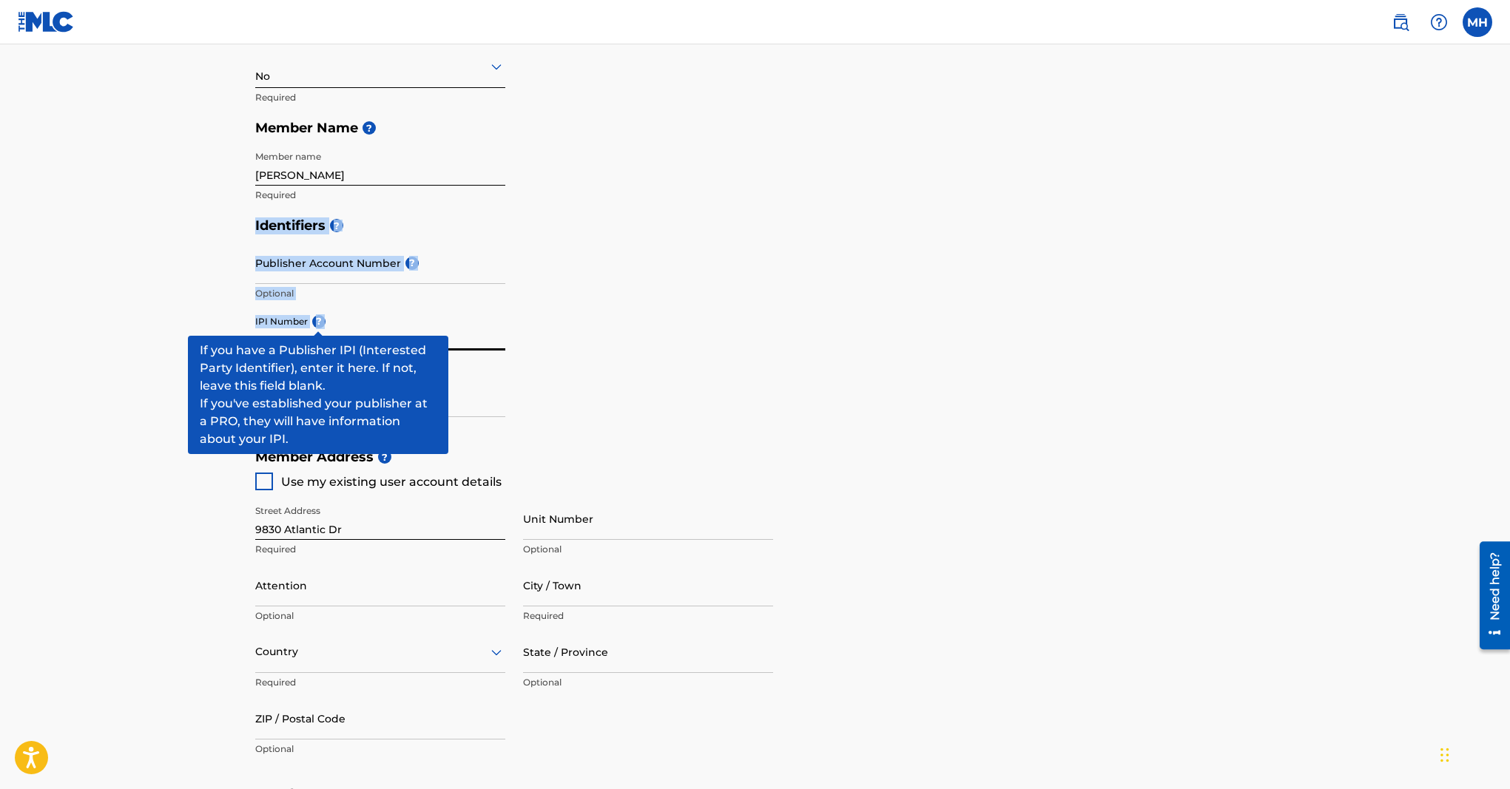
copy div "Identifiers ? Publisher Account Number ? Optional IPI Number ? Optional"
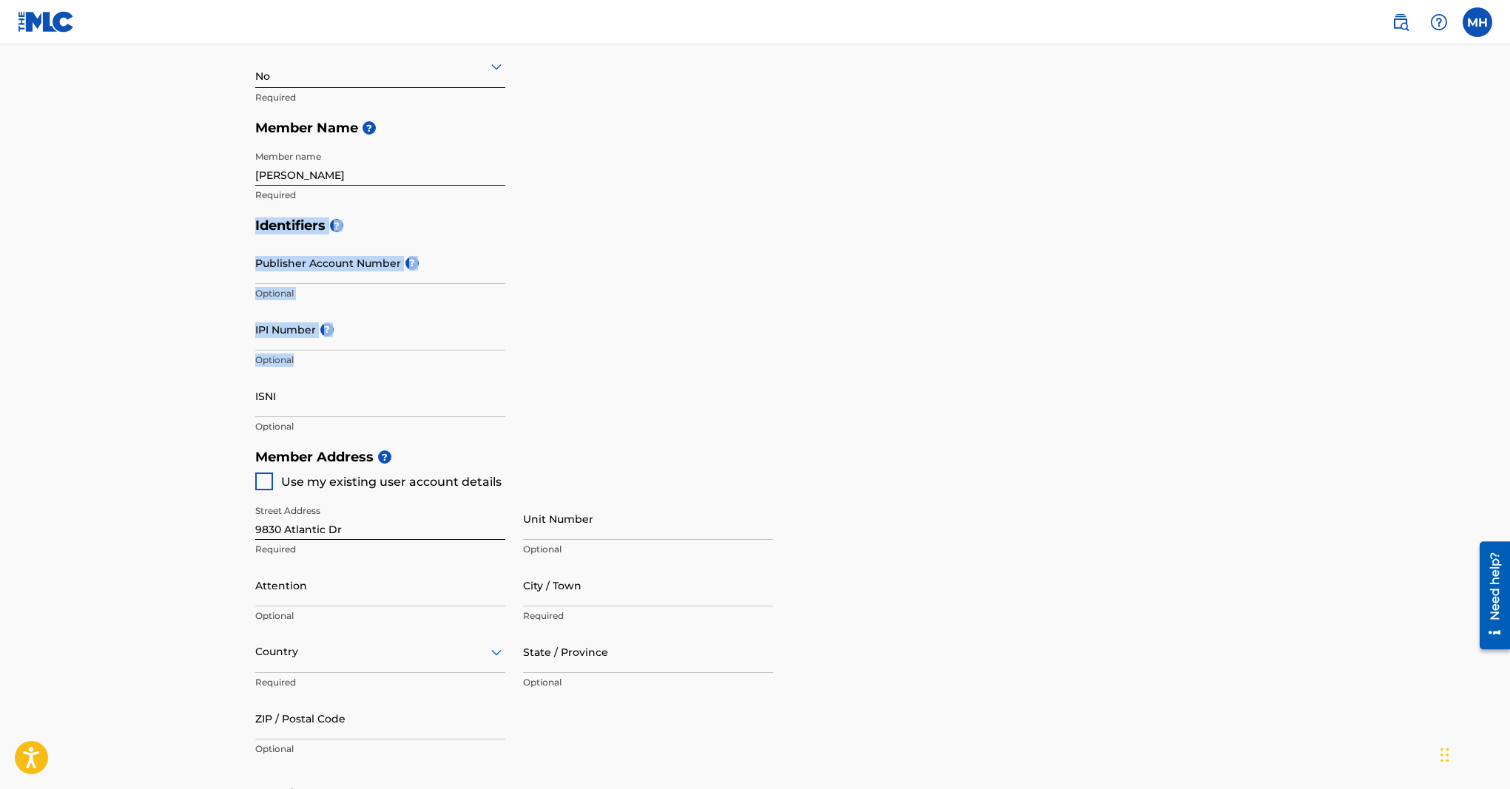
click at [719, 316] on div "Identifiers ? Publisher Account Number ? Optional IPI Number ? Optional ISNI Op…" at bounding box center [755, 326] width 1000 height 232
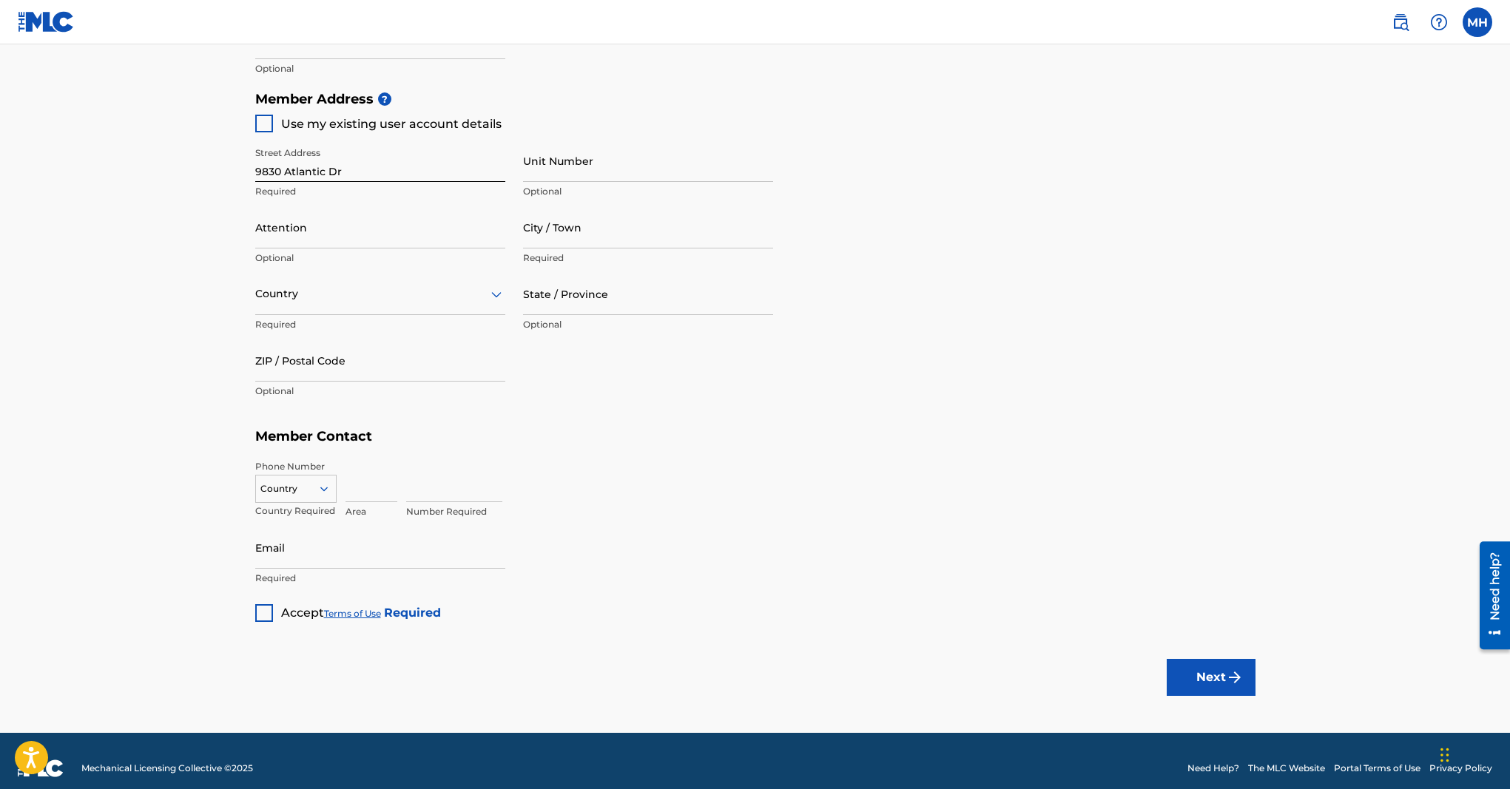
scroll to position [654, 0]
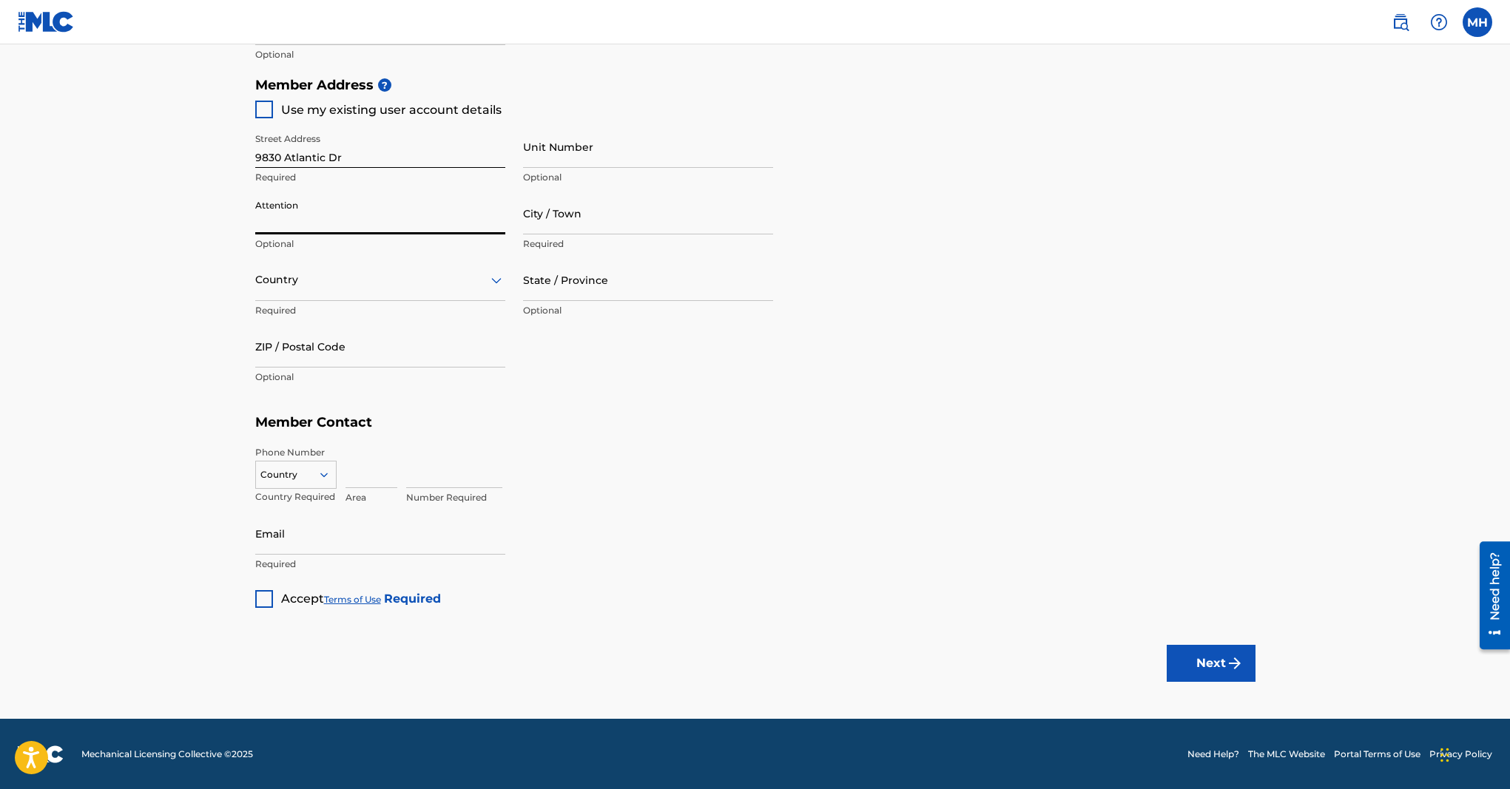
click at [298, 215] on input "Attention" at bounding box center [380, 213] width 250 height 42
drag, startPoint x: 802, startPoint y: 195, endPoint x: 789, endPoint y: 197, distance: 12.7
click at [802, 196] on div "Member Address ? Use my existing user account details Street Address [STREET_AD…" at bounding box center [755, 239] width 1000 height 338
click at [347, 286] on div at bounding box center [380, 280] width 250 height 18
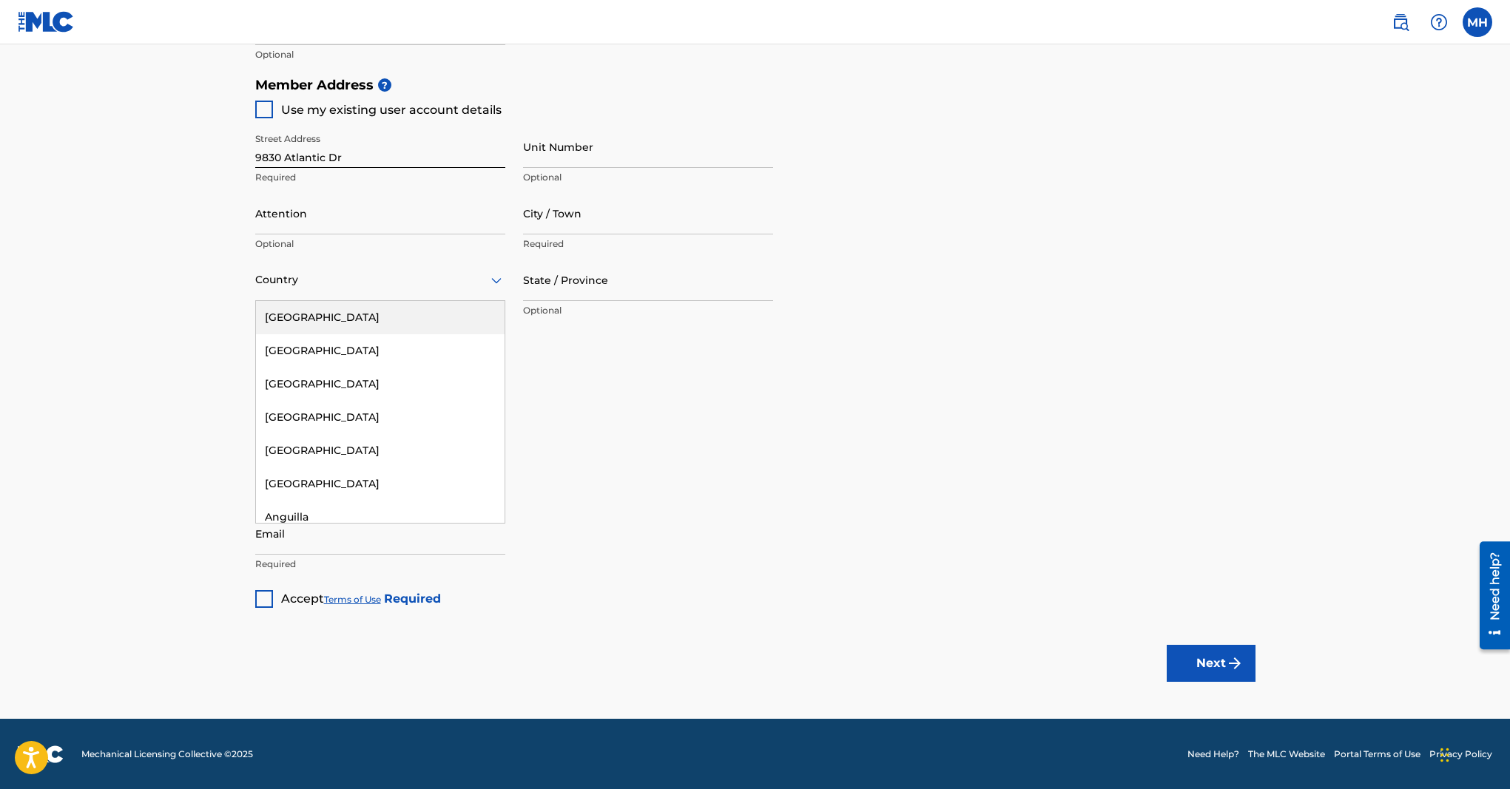
click at [340, 323] on div "[GEOGRAPHIC_DATA]" at bounding box center [380, 317] width 249 height 33
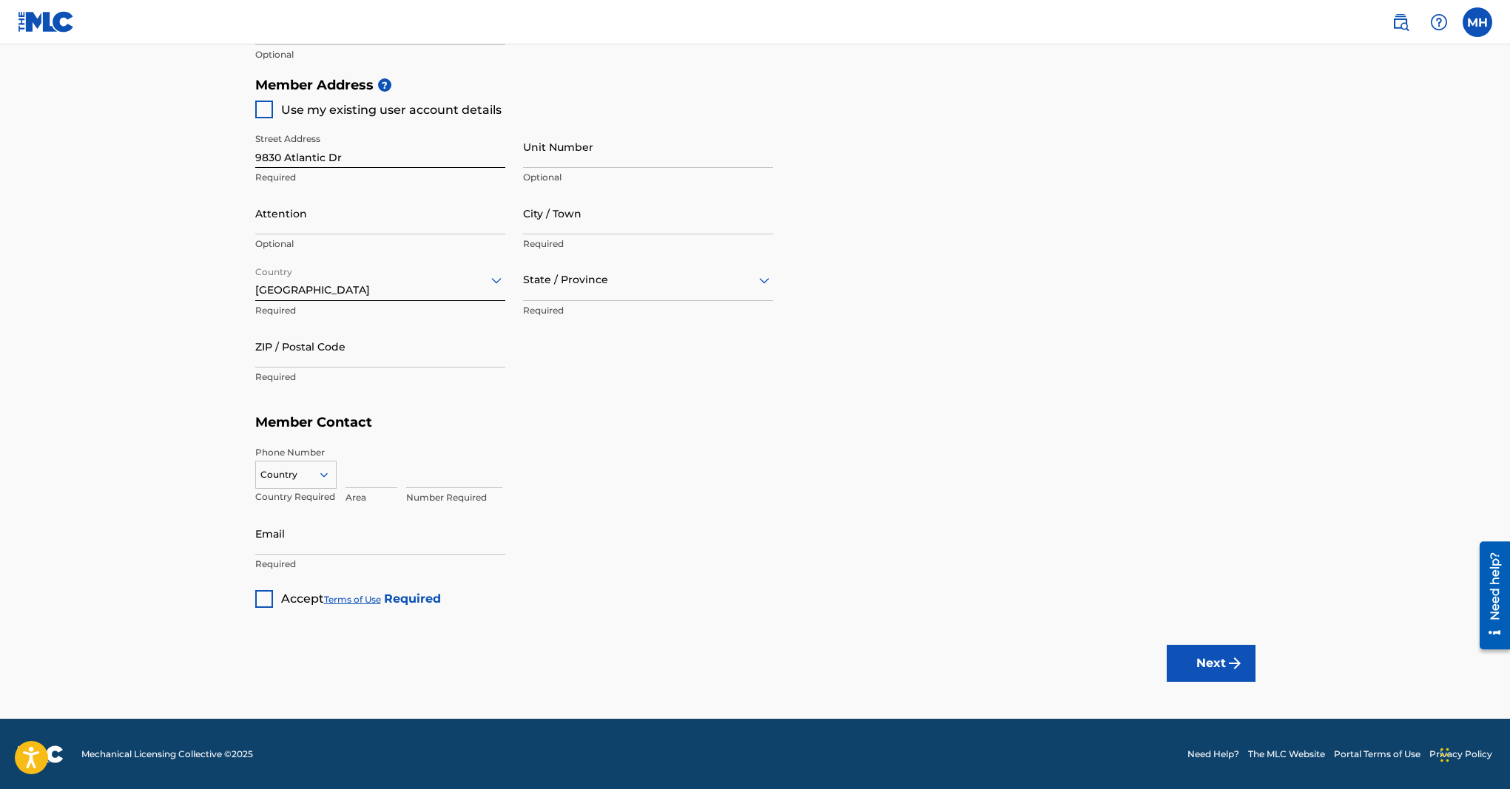
click at [553, 276] on div at bounding box center [648, 280] width 250 height 18
click at [571, 373] on div "[US_STATE]" at bounding box center [648, 364] width 249 height 33
click at [317, 351] on input "ZIP / Postal Code" at bounding box center [380, 347] width 250 height 42
type input "33025"
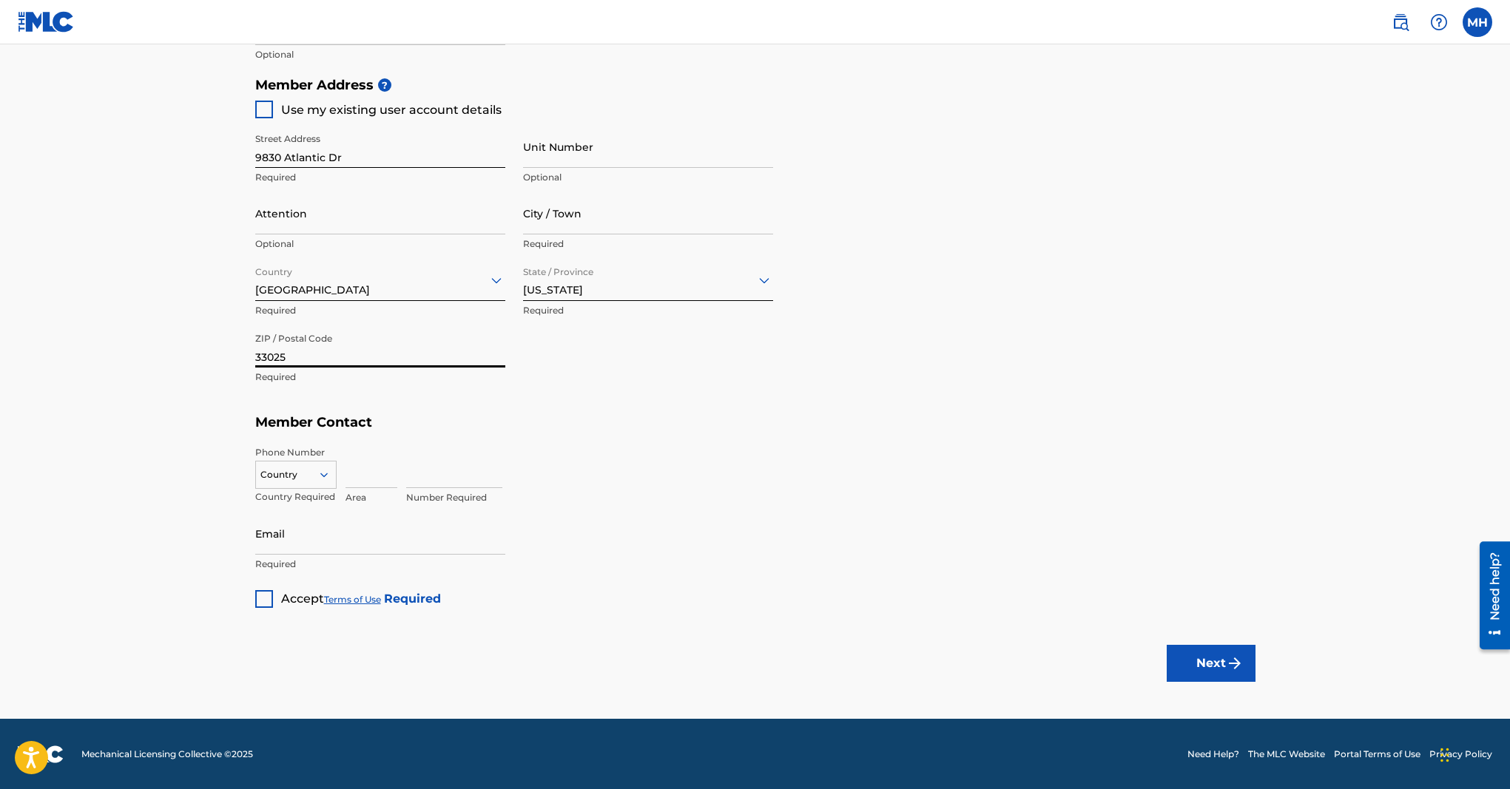
click at [710, 439] on div "Phone Number Country Country Required Area Number Required" at bounding box center [755, 476] width 1000 height 74
click at [311, 480] on div at bounding box center [296, 475] width 80 height 16
click at [306, 497] on div "US, [GEOGRAPHIC_DATA] +1" at bounding box center [296, 512] width 80 height 58
click at [364, 485] on input at bounding box center [372, 467] width 52 height 42
type input "754"
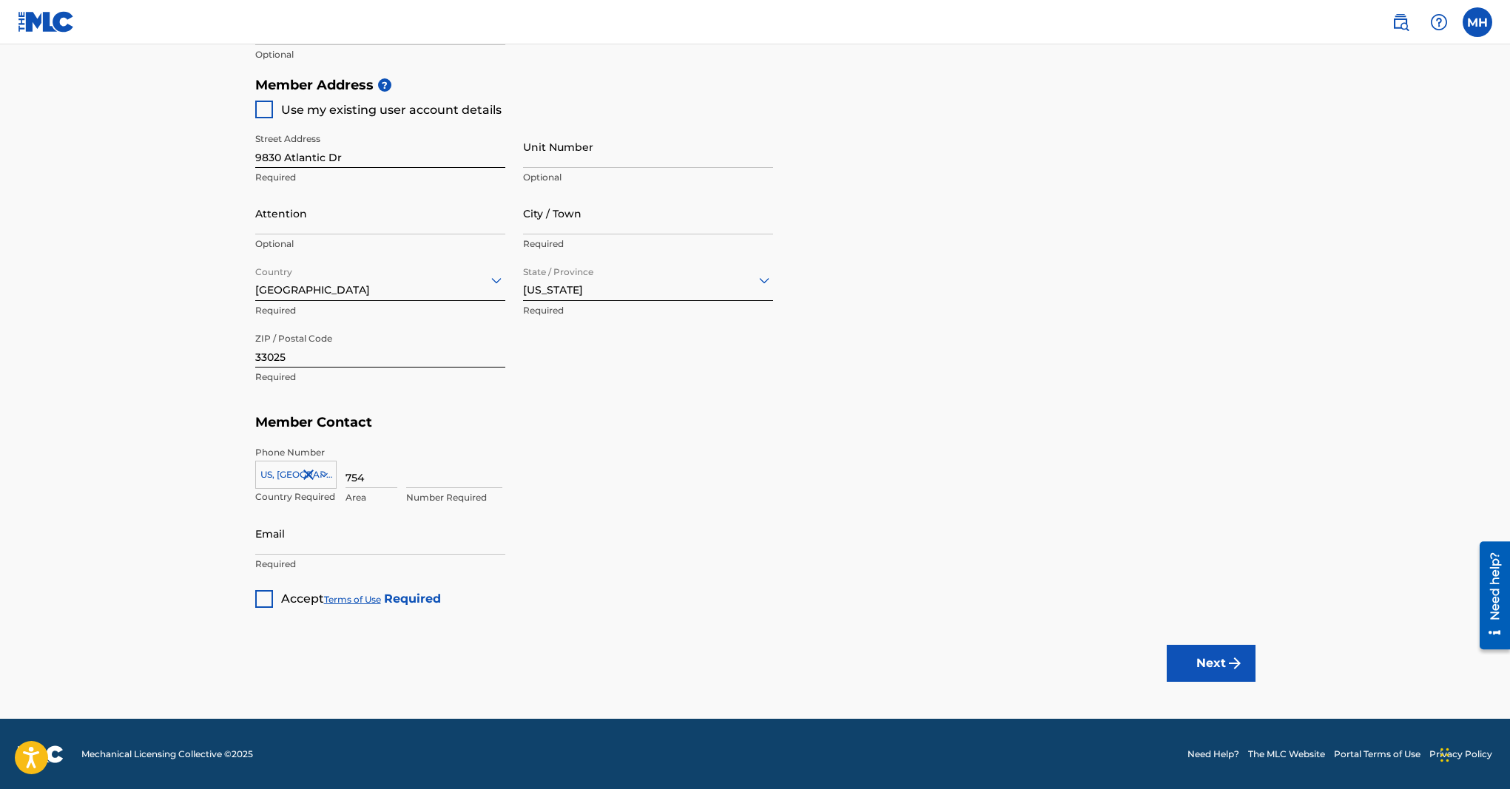
type input "[PERSON_NAME]"
type input "Miramar"
type input "[GEOGRAPHIC_DATA]"
type input "[US_STATE]"
type input "3162884"
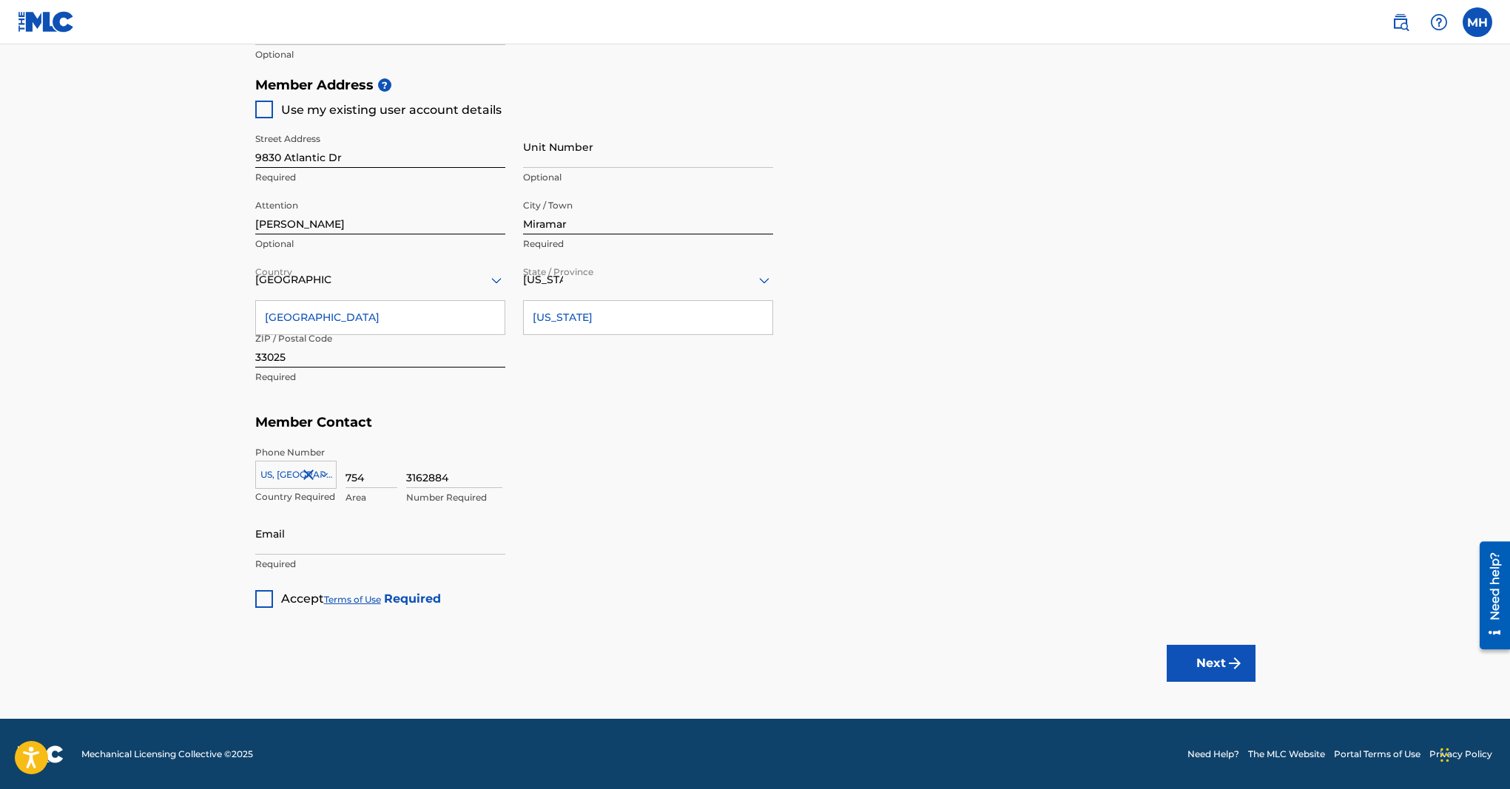
click at [568, 509] on div "3162884 Number Required" at bounding box center [830, 479] width 849 height 67
click at [348, 533] on input "Email" at bounding box center [380, 534] width 250 height 42
type input "[EMAIL_ADDRESS][DOMAIN_NAME]"
drag, startPoint x: 589, startPoint y: 559, endPoint x: 482, endPoint y: 559, distance: 107.3
click at [589, 559] on div "Member Type ? Self-Administered Songwriter Required Do you have a publisher, ad…" at bounding box center [755, 83] width 1000 height 1051
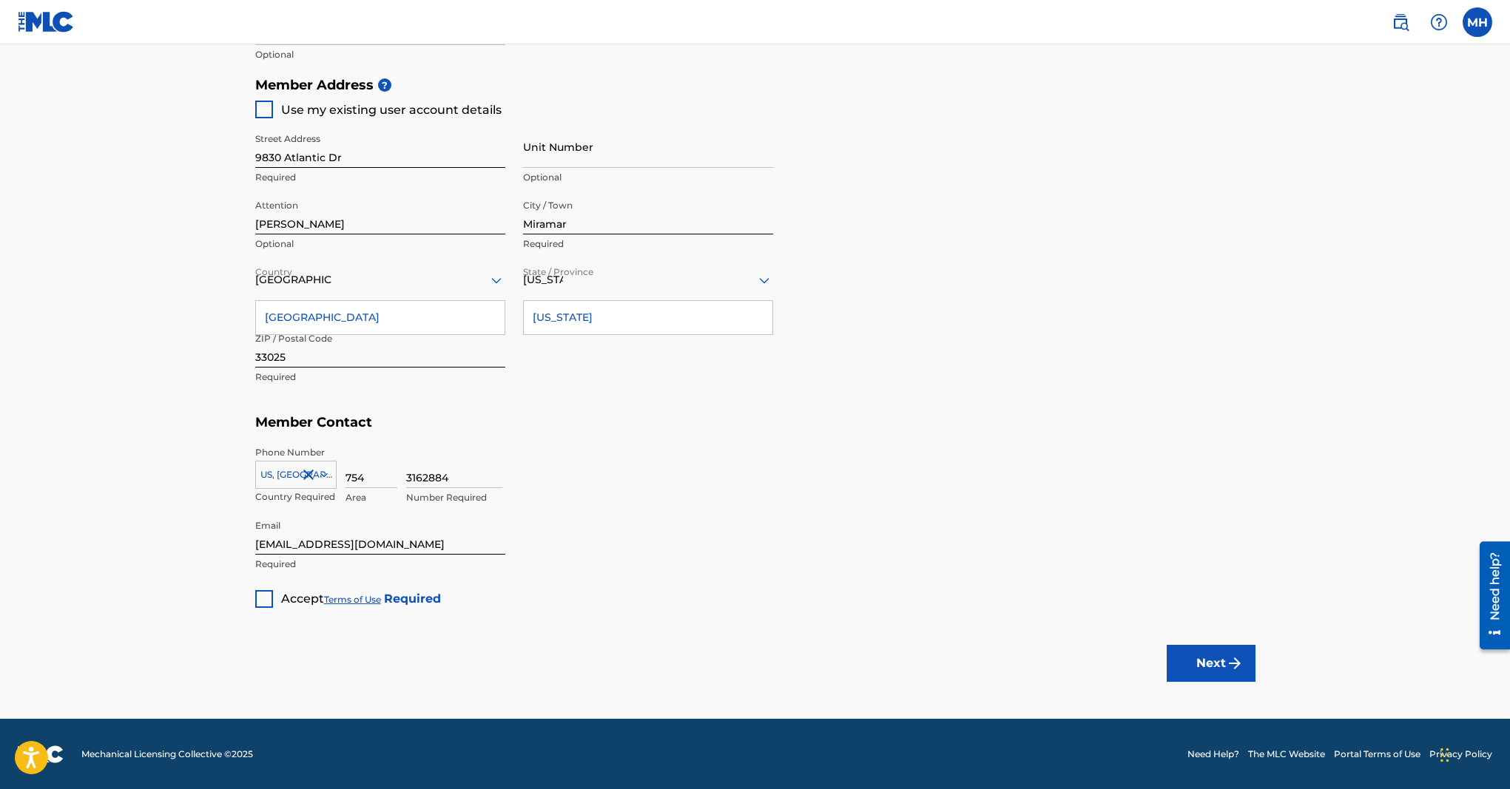
click at [266, 598] on div at bounding box center [264, 599] width 18 height 18
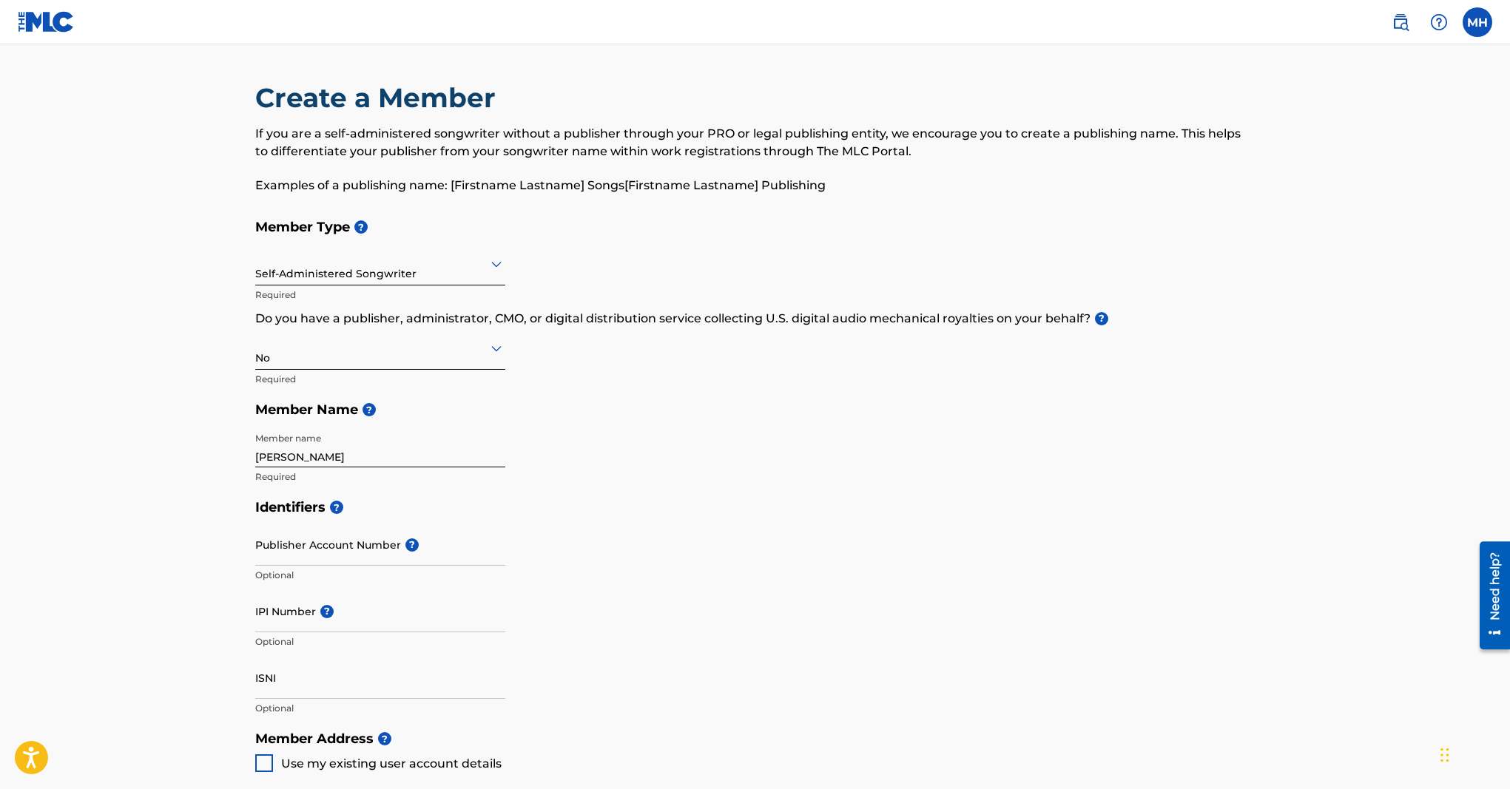
scroll to position [654, 0]
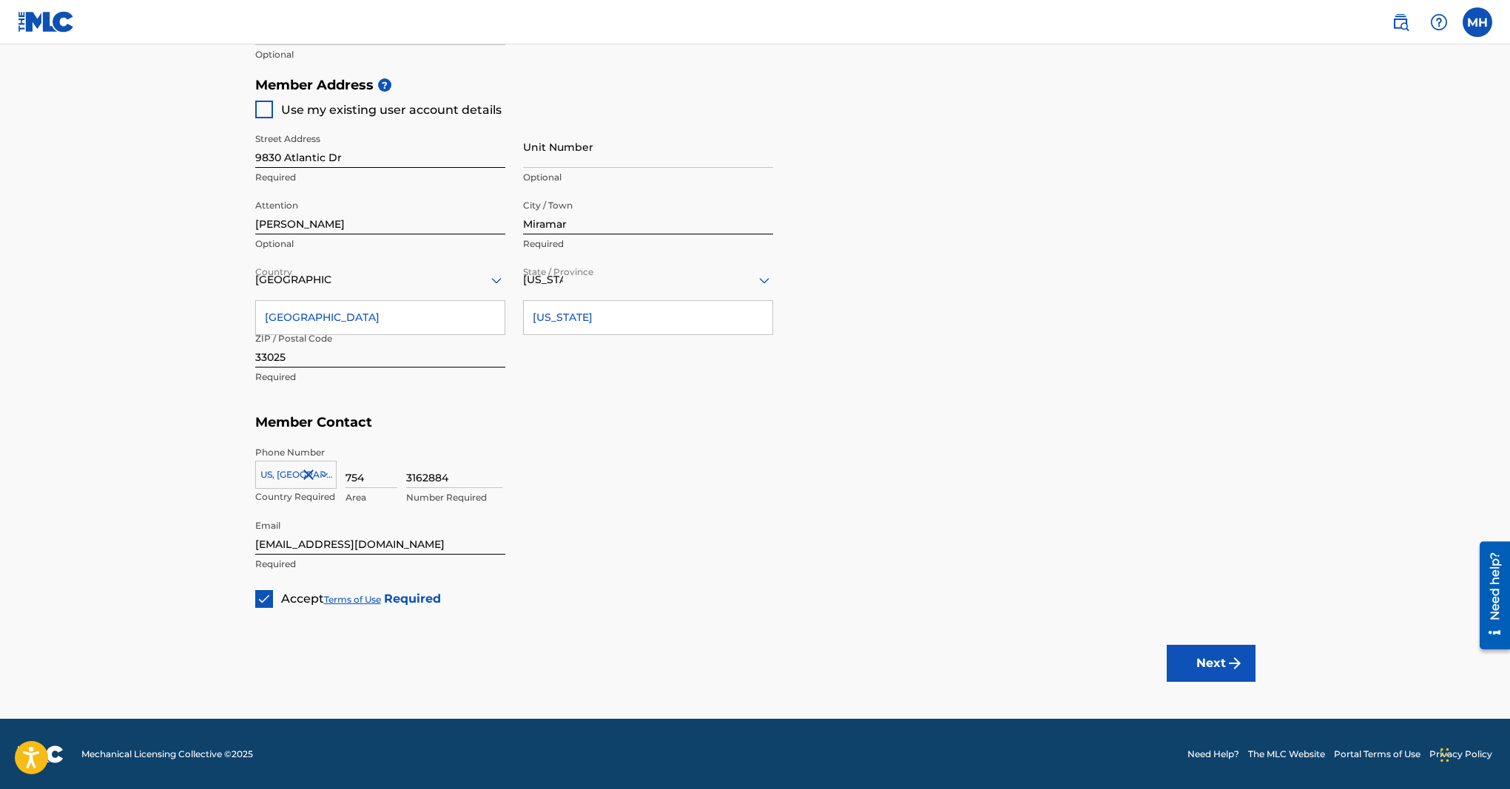
click at [1211, 651] on button "Next" at bounding box center [1211, 663] width 89 height 37
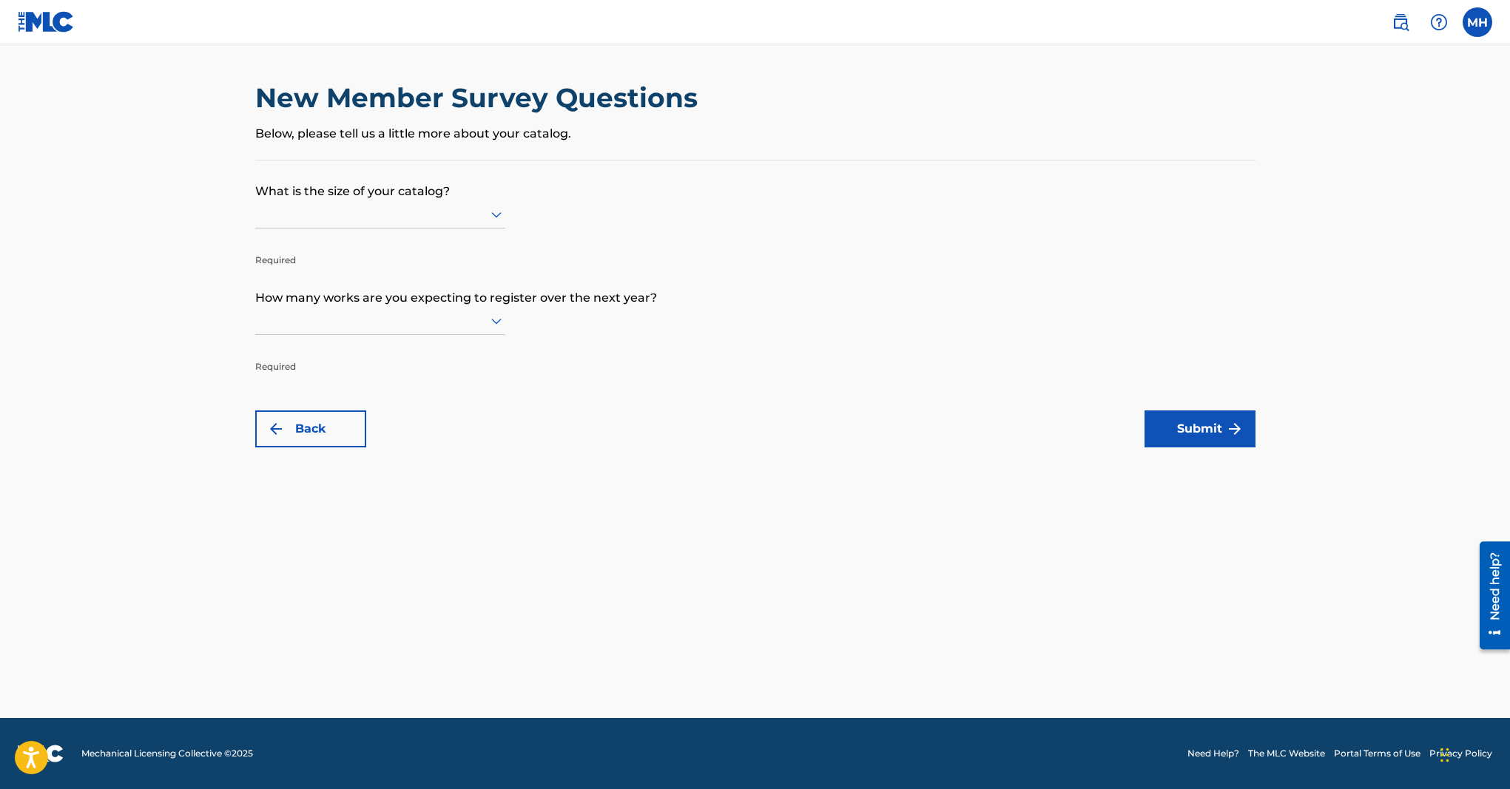
click at [352, 209] on div at bounding box center [380, 214] width 250 height 18
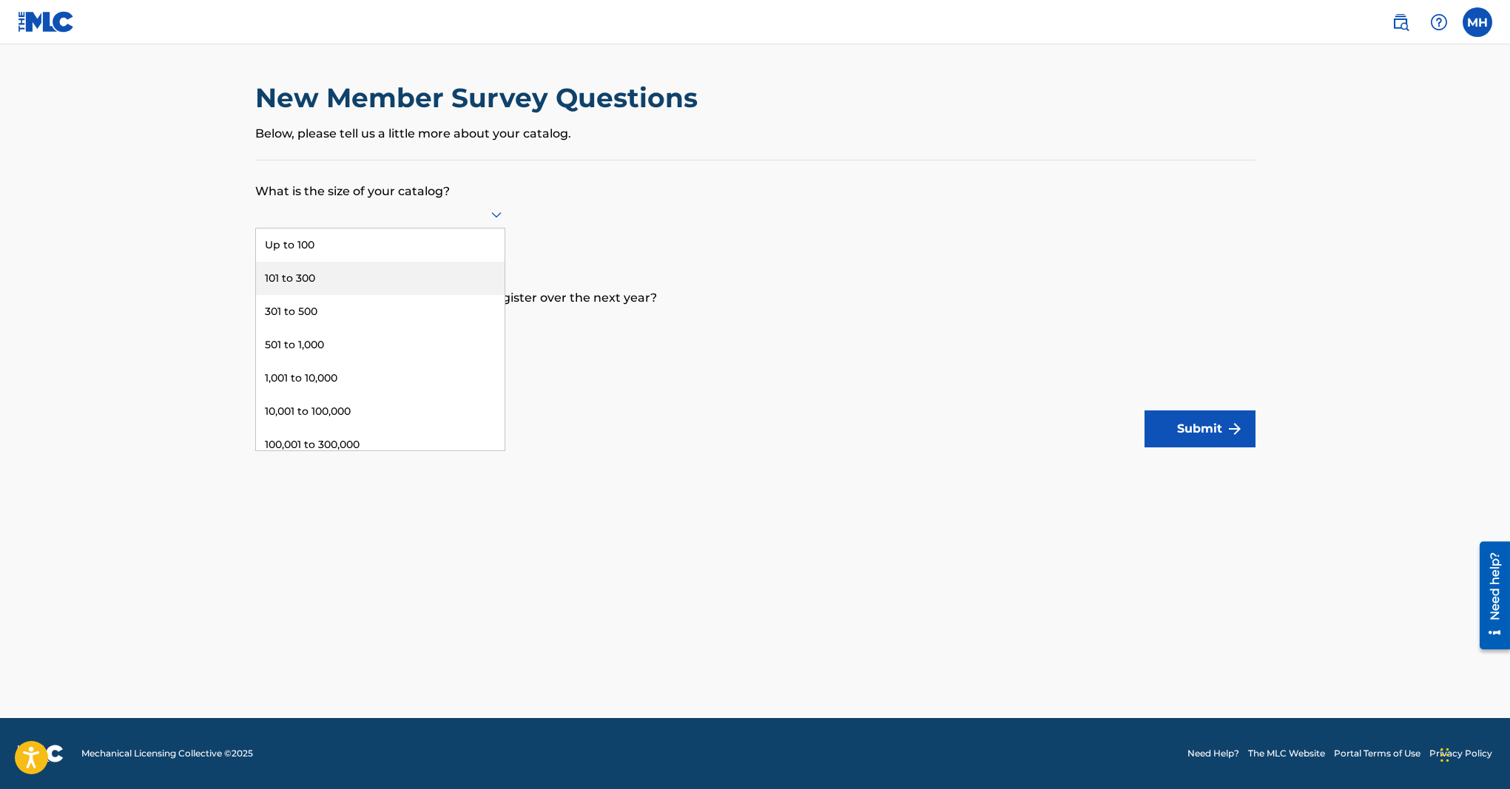
click at [335, 284] on div "101 to 300" at bounding box center [380, 278] width 249 height 33
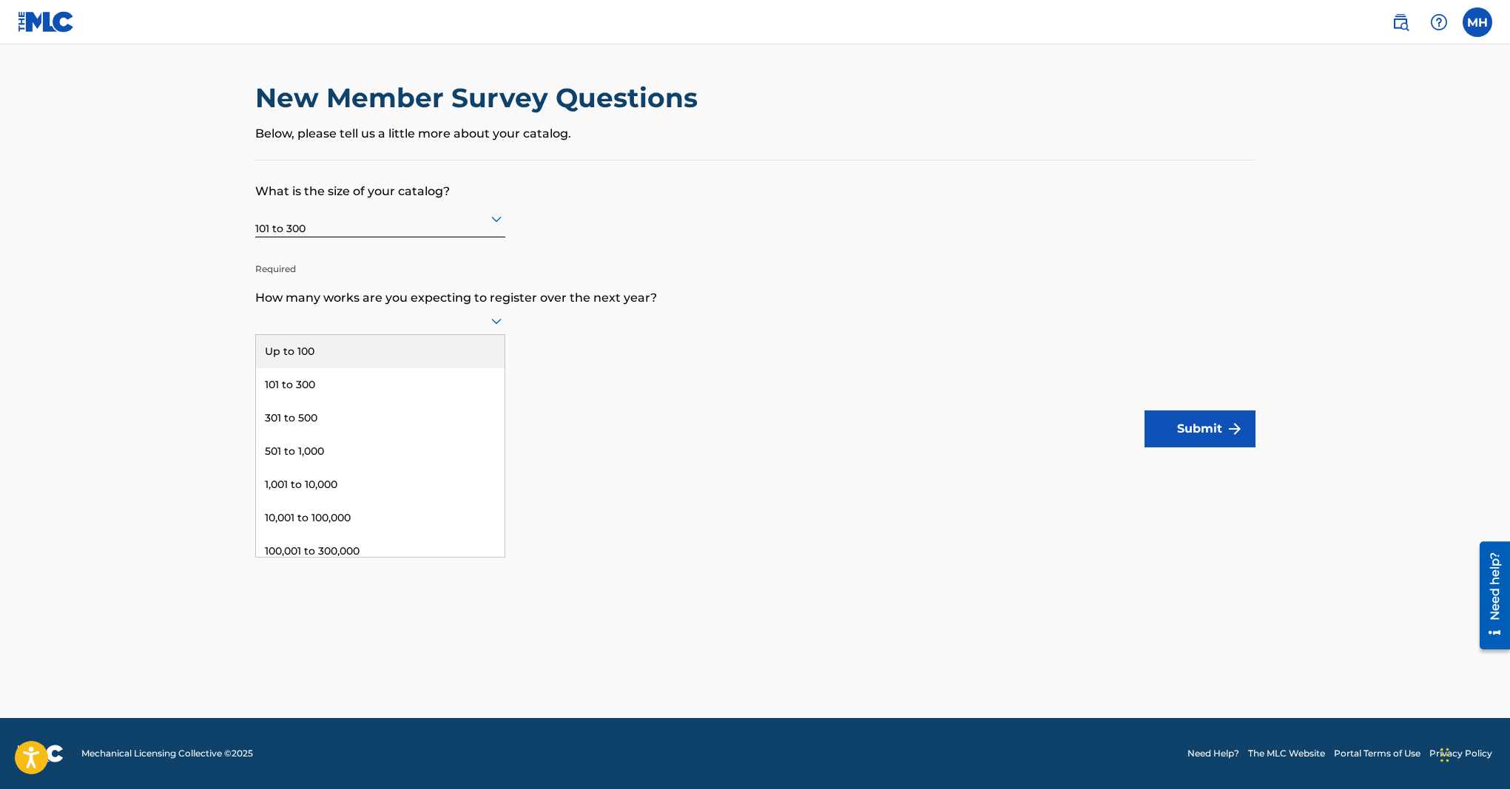
click at [441, 326] on div at bounding box center [380, 320] width 250 height 18
click at [381, 375] on div "101 to 300" at bounding box center [380, 384] width 249 height 33
click at [579, 356] on form "What is the size of your catalog? 101 to 300 Required How many works are you ex…" at bounding box center [755, 304] width 1000 height 287
click at [370, 230] on div "101 to 300" at bounding box center [380, 219] width 250 height 36
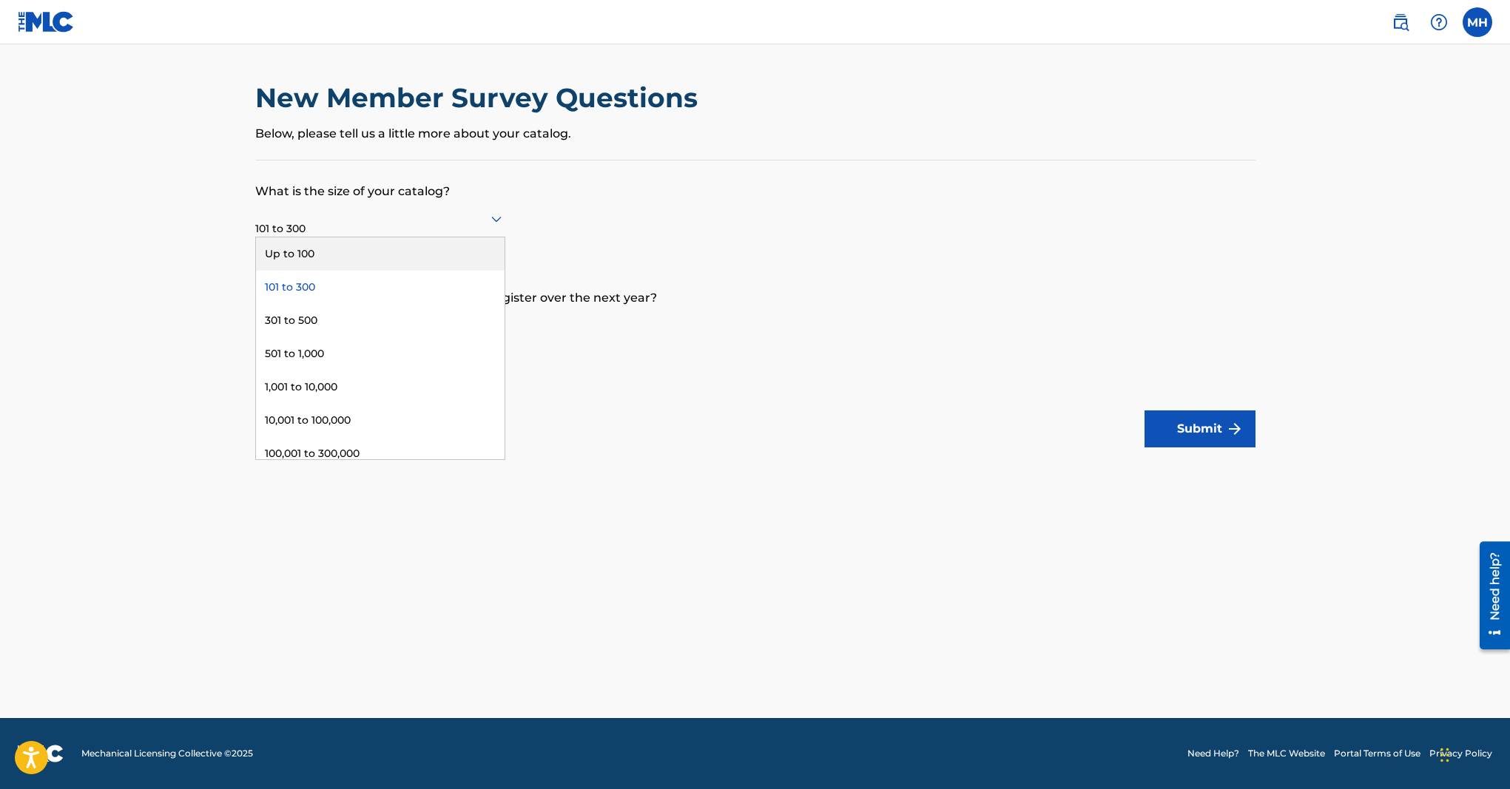
click at [331, 250] on div "Up to 100" at bounding box center [380, 253] width 249 height 33
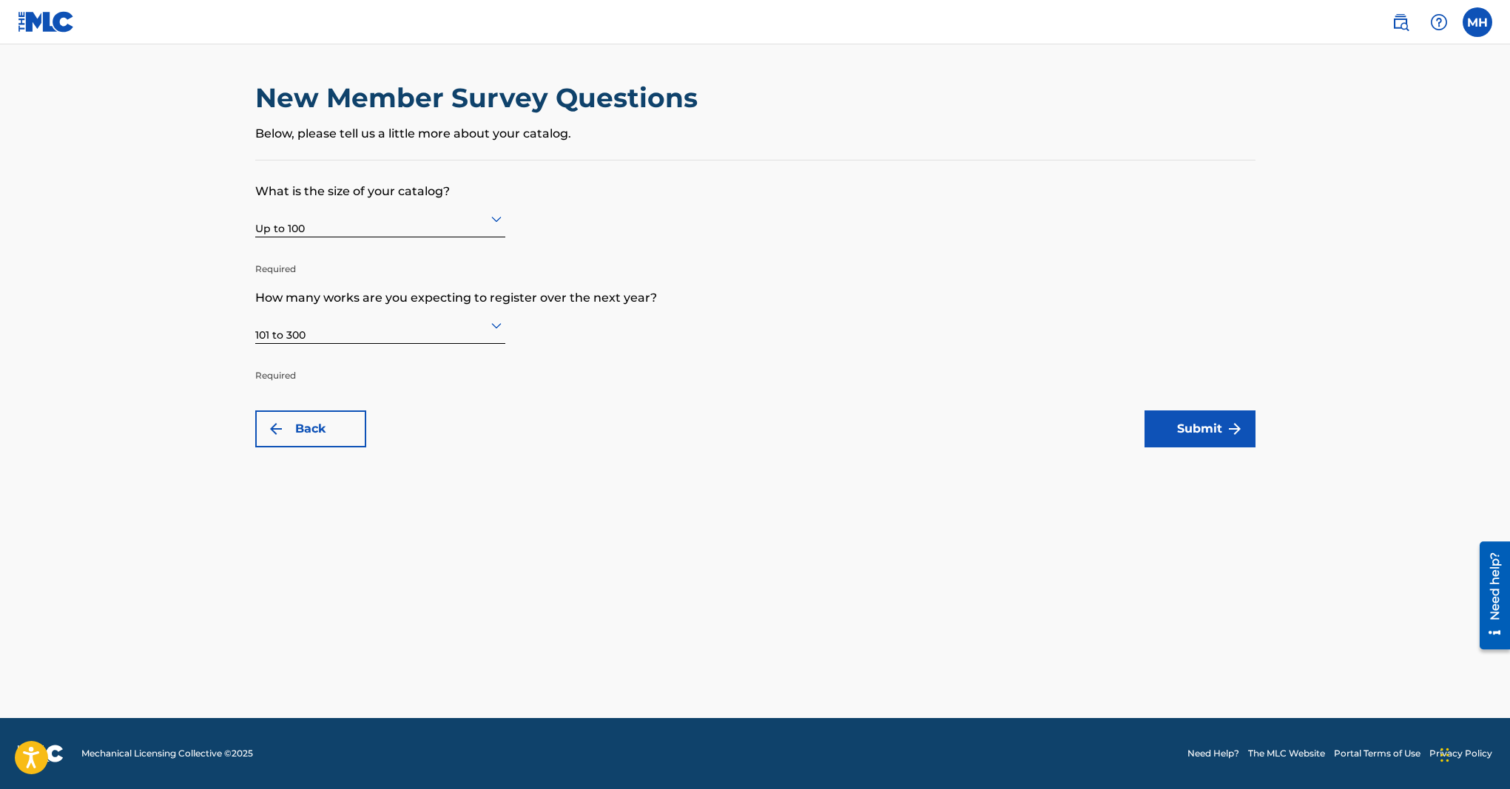
drag, startPoint x: 571, startPoint y: 400, endPoint x: 512, endPoint y: 380, distance: 62.5
click at [571, 400] on form "What is the size of your catalog? Up to 100 Required How many works are you exp…" at bounding box center [755, 304] width 1000 height 287
click at [1162, 427] on button "Submit" at bounding box center [1200, 429] width 111 height 37
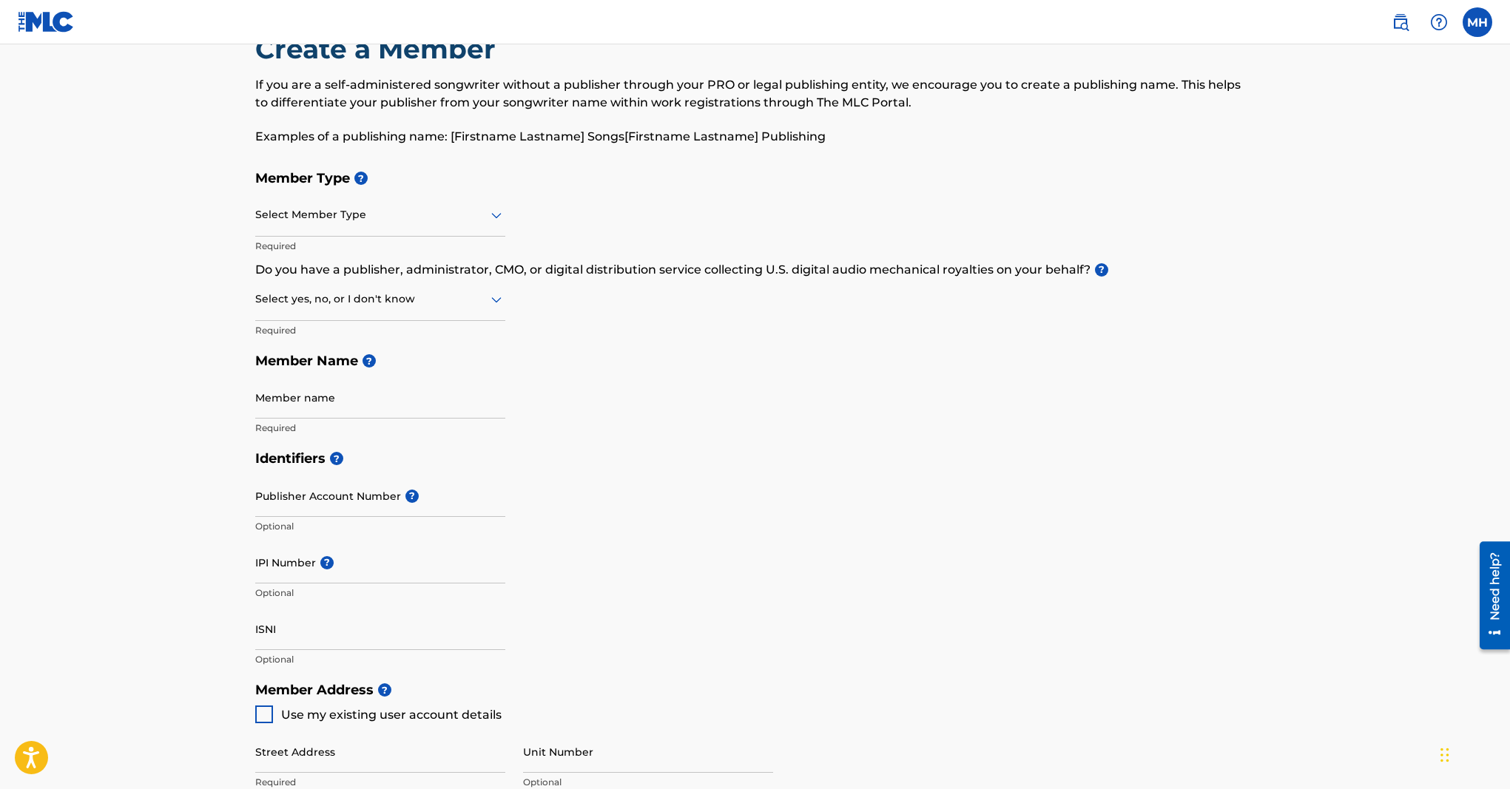
scroll to position [64, 0]
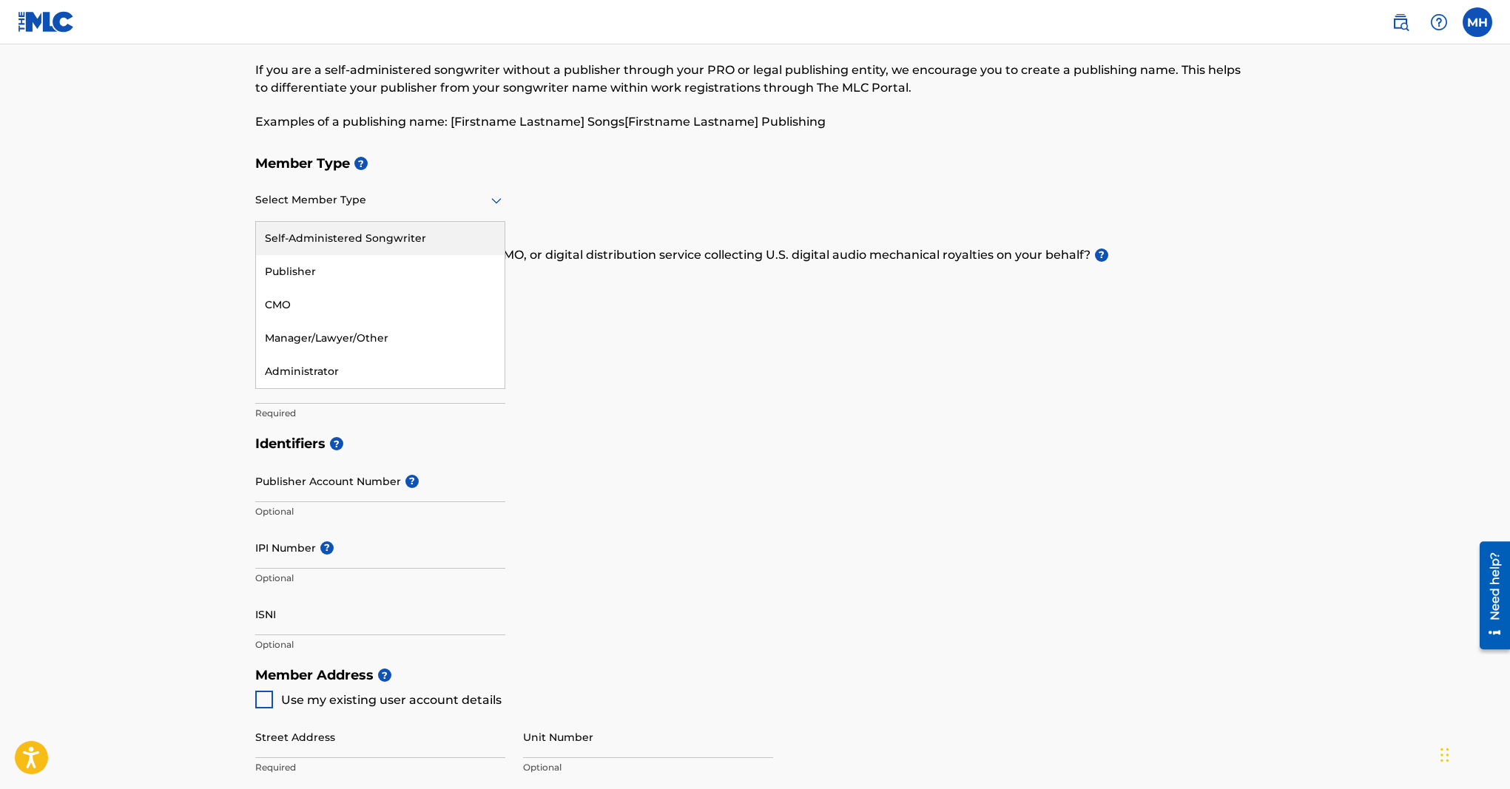
click at [357, 189] on div "Select Member Type" at bounding box center [380, 201] width 250 height 42
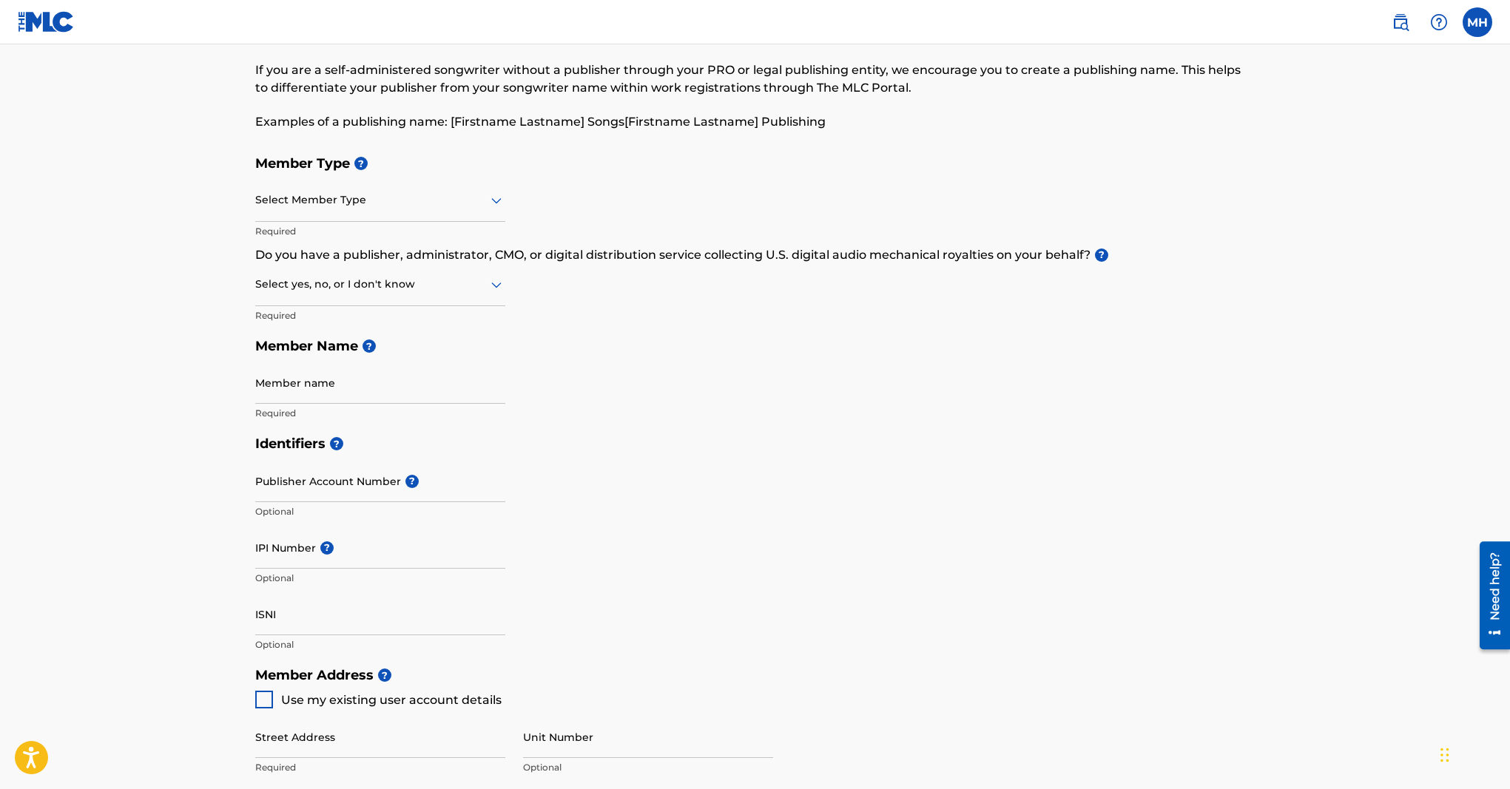
click at [738, 315] on div "Member Type ? Select Member Type Required Do you have a publisher, administrato…" at bounding box center [755, 288] width 1000 height 280
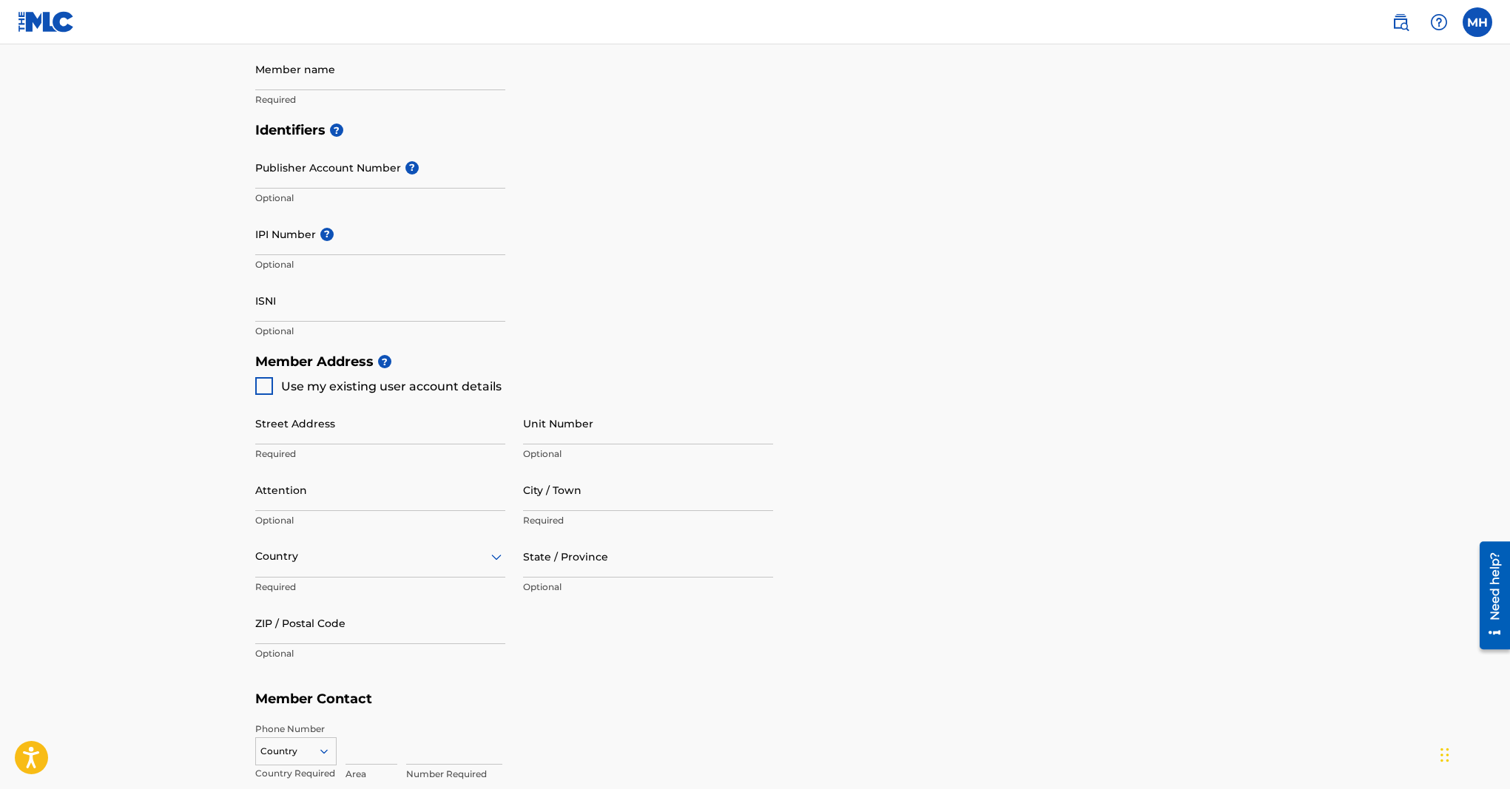
scroll to position [0, 0]
